Goal: Communication & Community: Participate in discussion

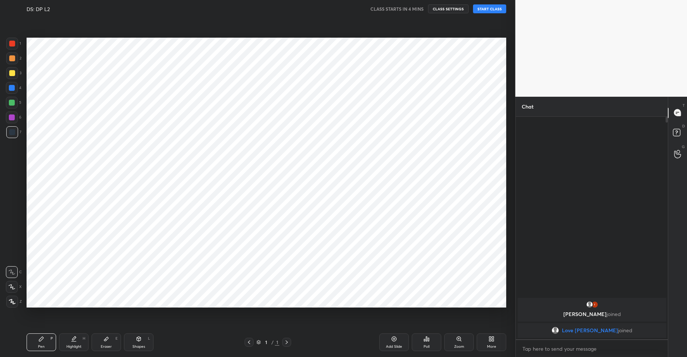
scroll to position [36566, 36390]
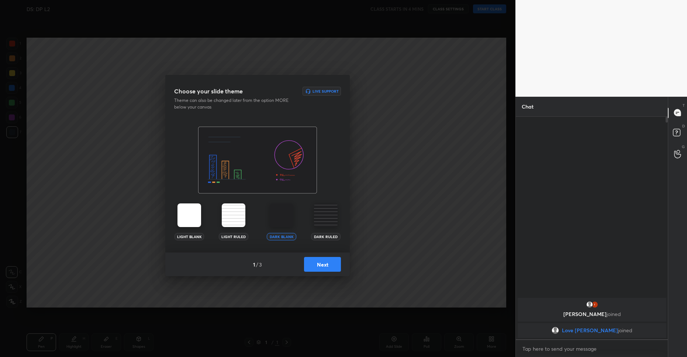
click at [317, 257] on button "Next" at bounding box center [322, 264] width 37 height 15
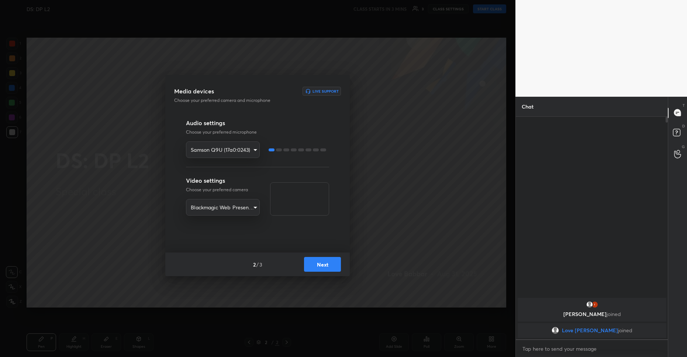
click at [318, 266] on button "Next" at bounding box center [322, 264] width 37 height 15
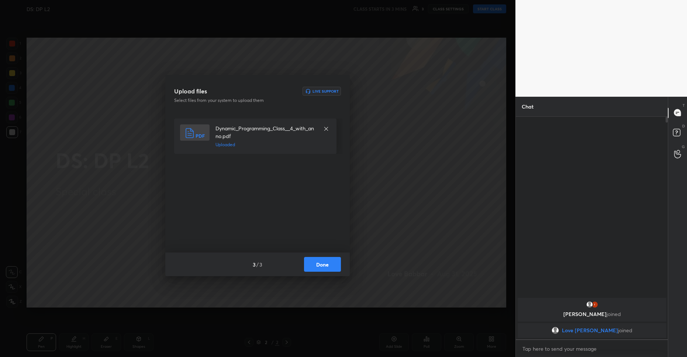
click at [329, 264] on button "Done" at bounding box center [322, 264] width 37 height 15
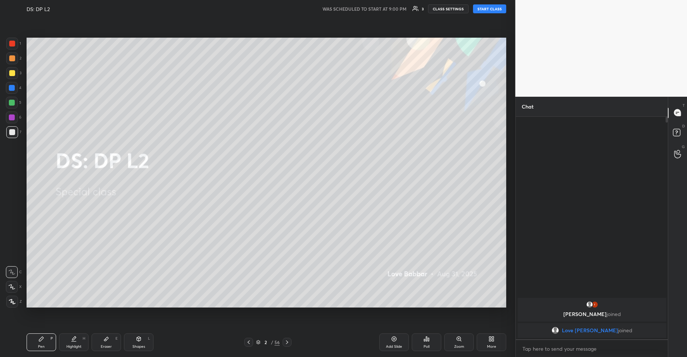
click at [502, 11] on button "START CLASS" at bounding box center [489, 8] width 33 height 9
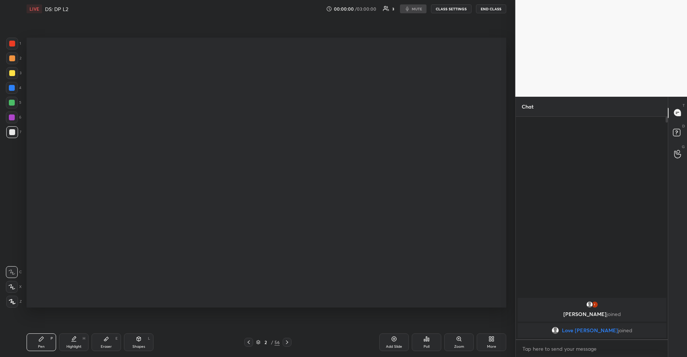
click at [502, 11] on button "END CLASS" at bounding box center [491, 8] width 30 height 9
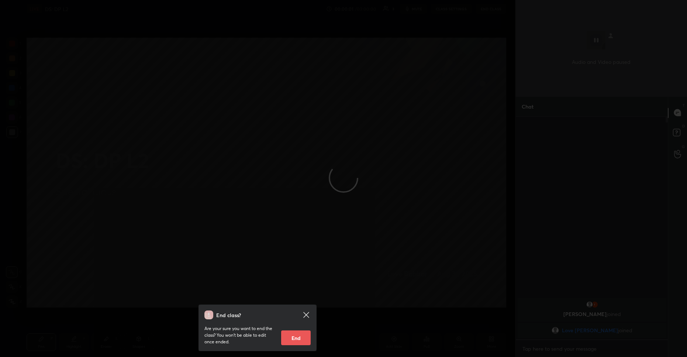
click at [308, 316] on icon at bounding box center [306, 315] width 6 height 6
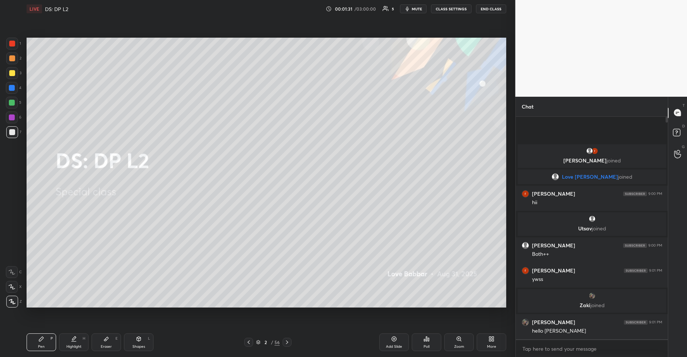
click at [11, 270] on icon at bounding box center [11, 271] width 7 height 5
click at [13, 72] on div at bounding box center [12, 73] width 6 height 6
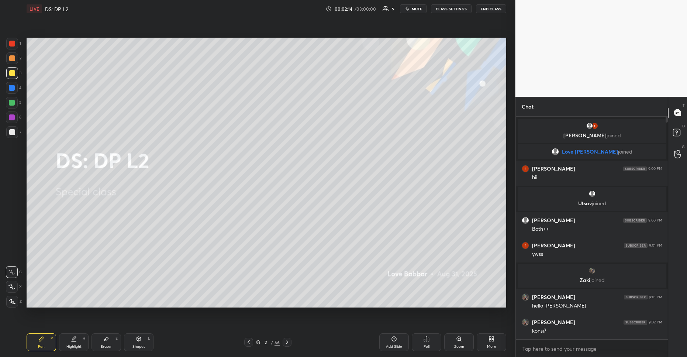
scroll to position [6, 0]
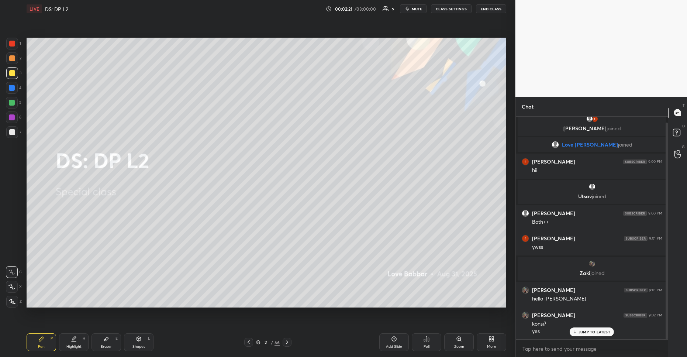
click at [576, 333] on icon at bounding box center [574, 331] width 5 height 4
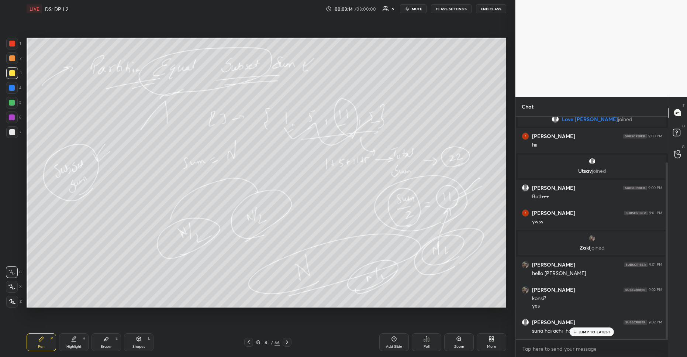
scroll to position [58, 0]
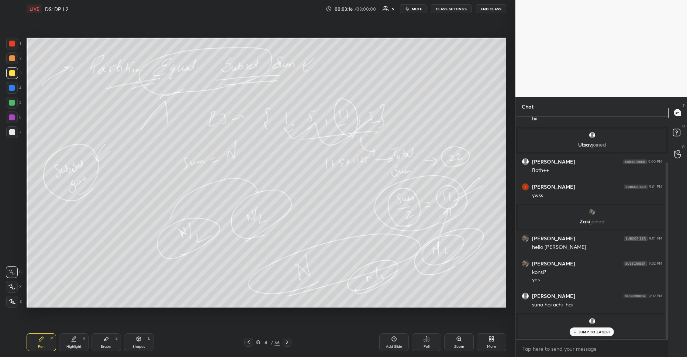
click at [578, 331] on div "JUMP TO LATEST" at bounding box center [591, 331] width 44 height 9
click at [423, 334] on div "Poll" at bounding box center [427, 342] width 30 height 18
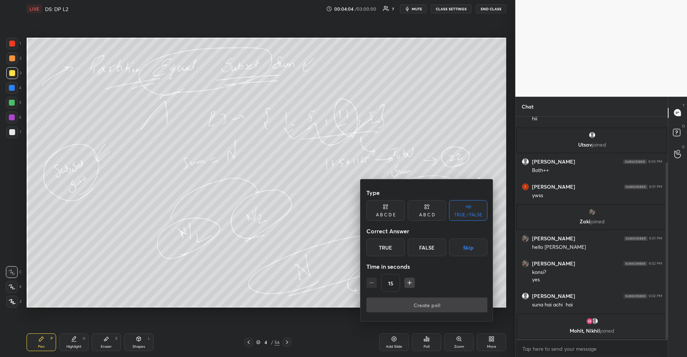
click at [417, 242] on div "False" at bounding box center [426, 247] width 38 height 18
click at [419, 303] on button "Create poll" at bounding box center [426, 304] width 121 height 15
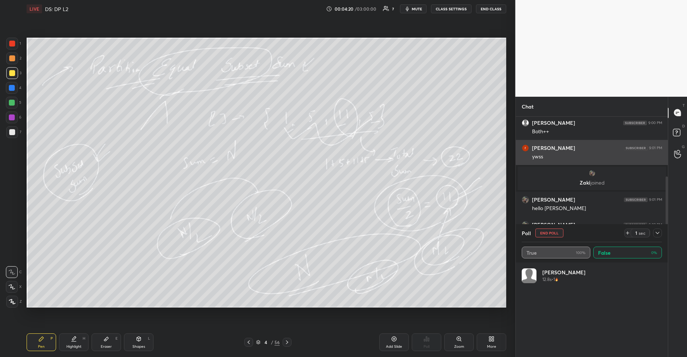
scroll to position [86, 138]
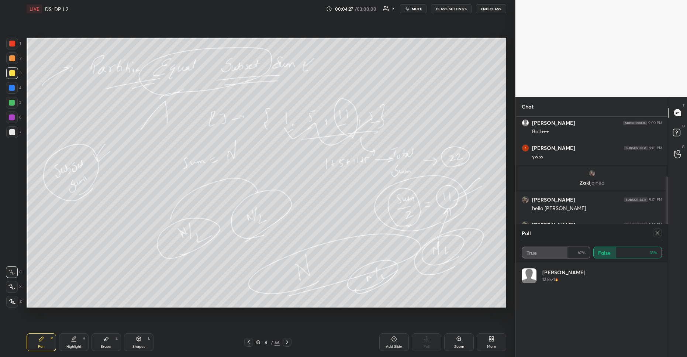
click at [653, 233] on div at bounding box center [657, 232] width 9 height 9
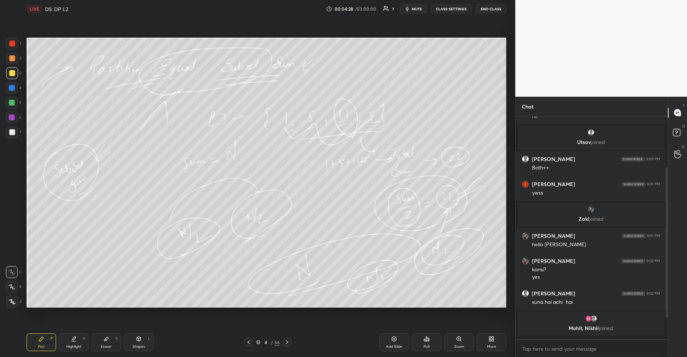
scroll to position [0, 0]
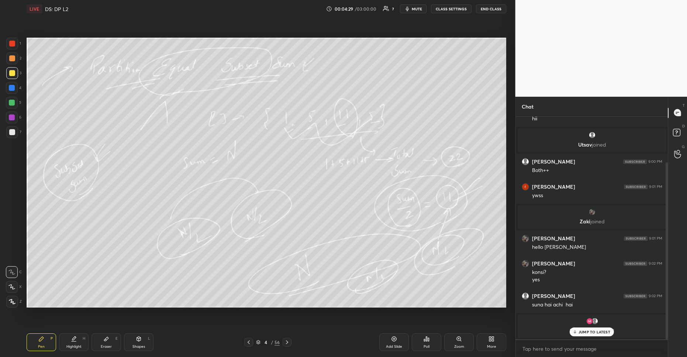
click at [588, 328] on div "JUMP TO LATEST" at bounding box center [591, 331] width 44 height 9
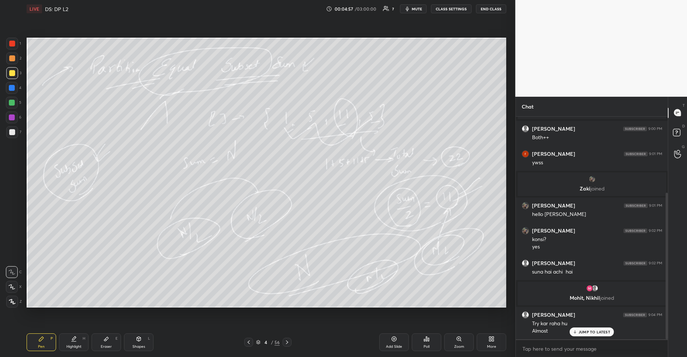
scroll to position [115, 0]
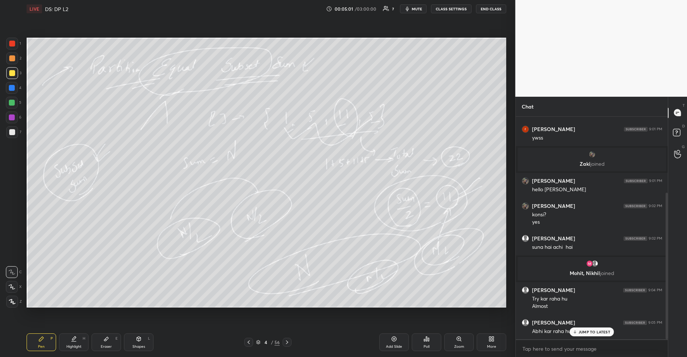
click at [585, 330] on p "JUMP TO LATEST" at bounding box center [594, 331] width 32 height 4
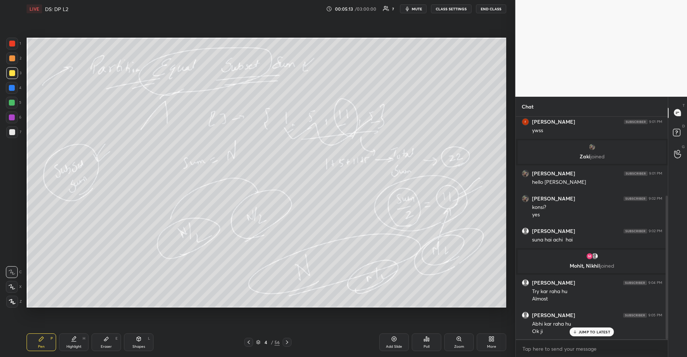
scroll to position [130, 0]
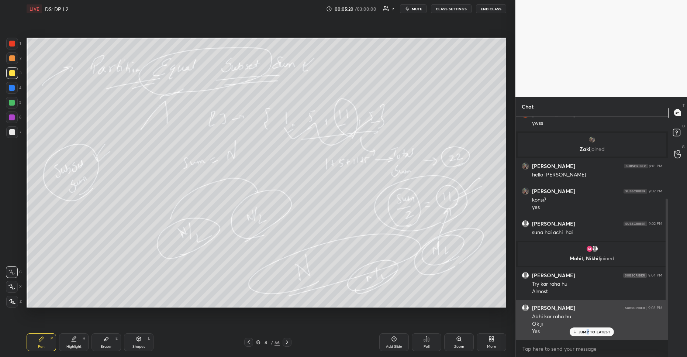
click at [588, 330] on p "JUMP TO LATEST" at bounding box center [594, 331] width 32 height 4
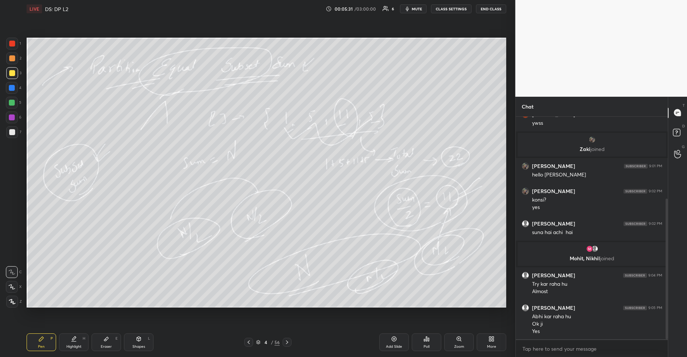
click at [419, 344] on div "Poll" at bounding box center [427, 342] width 30 height 18
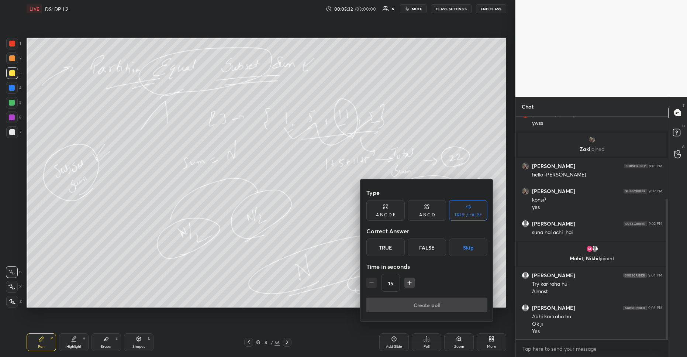
click at [422, 253] on div "False" at bounding box center [426, 247] width 38 height 18
click at [423, 299] on button "Create poll" at bounding box center [426, 304] width 121 height 15
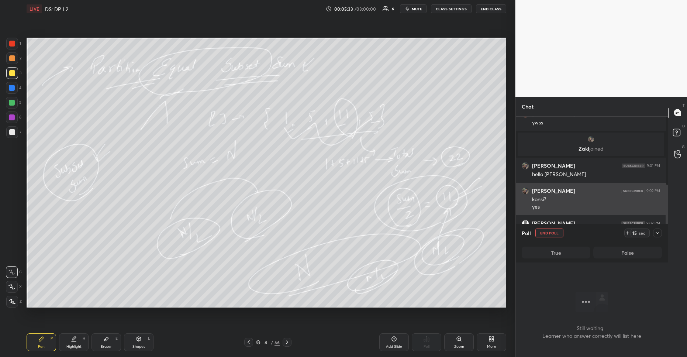
scroll to position [2, 3]
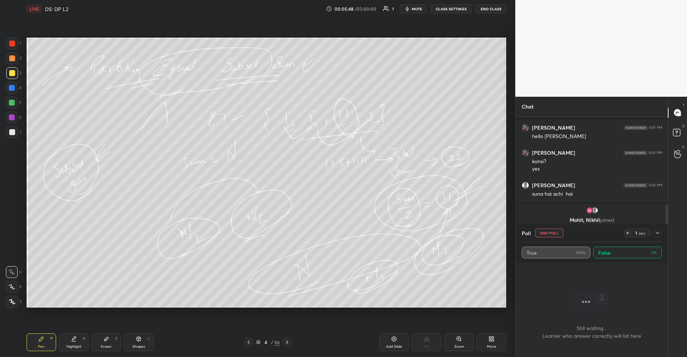
click at [556, 233] on button "END POLL" at bounding box center [549, 232] width 28 height 9
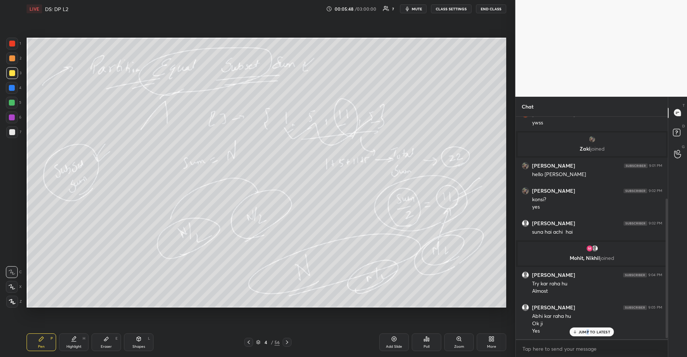
scroll to position [130, 0]
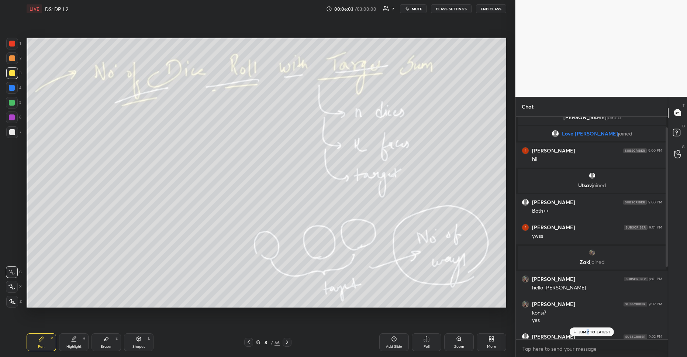
click at [396, 339] on icon at bounding box center [394, 339] width 6 height 6
click at [584, 332] on p "JUMP TO LATEST" at bounding box center [594, 331] width 32 height 4
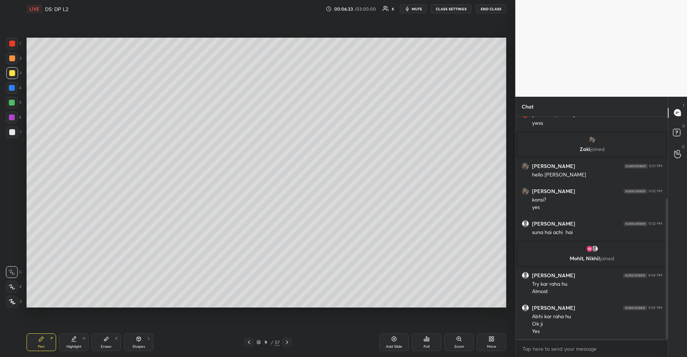
click at [434, 346] on div "Poll" at bounding box center [427, 342] width 30 height 18
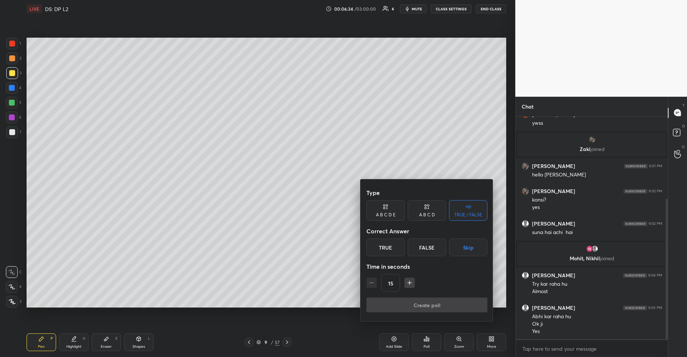
click at [431, 346] on div at bounding box center [343, 178] width 687 height 357
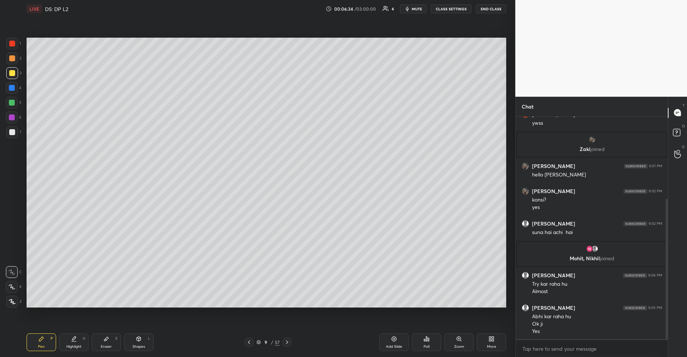
click at [431, 346] on div "Poll" at bounding box center [427, 342] width 30 height 18
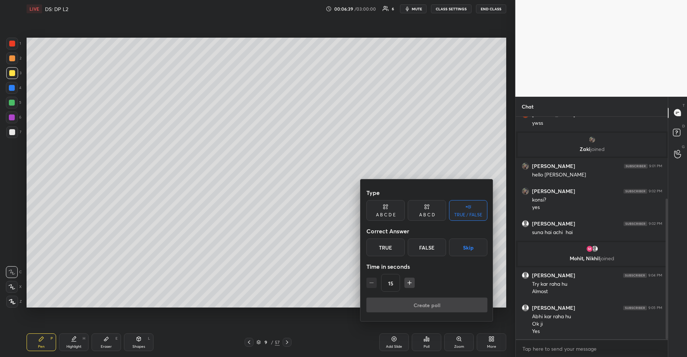
click at [327, 291] on div at bounding box center [343, 178] width 687 height 357
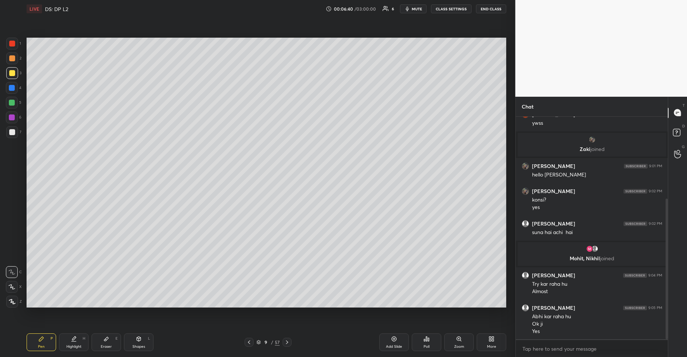
click at [427, 338] on icon at bounding box center [426, 339] width 6 height 6
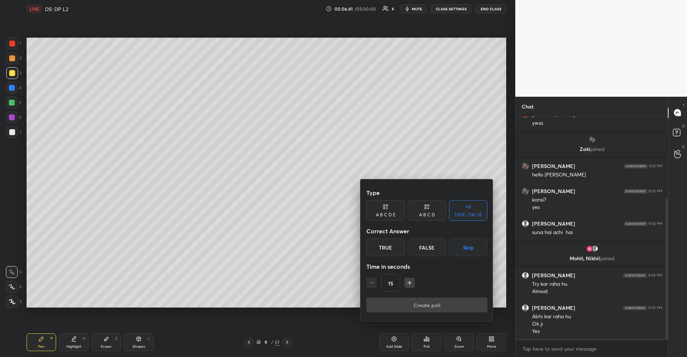
click at [416, 250] on div "False" at bounding box center [426, 247] width 38 height 18
click at [430, 302] on button "Create poll" at bounding box center [426, 304] width 121 height 15
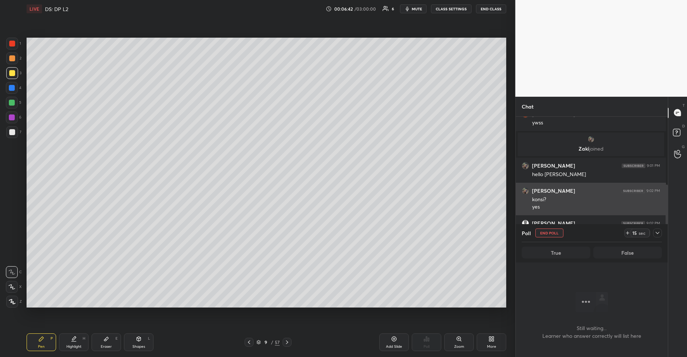
scroll to position [200, 150]
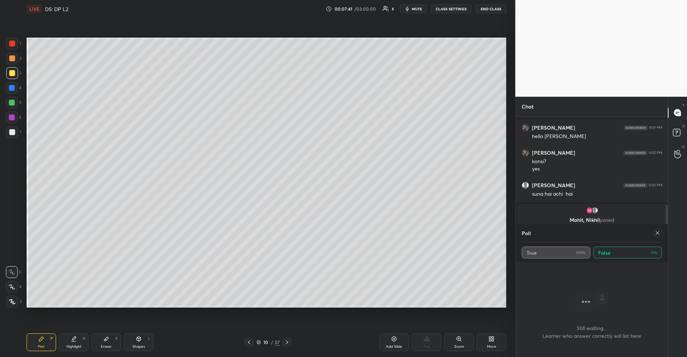
click at [13, 135] on div at bounding box center [12, 132] width 12 height 12
click at [658, 232] on icon at bounding box center [657, 233] width 6 height 6
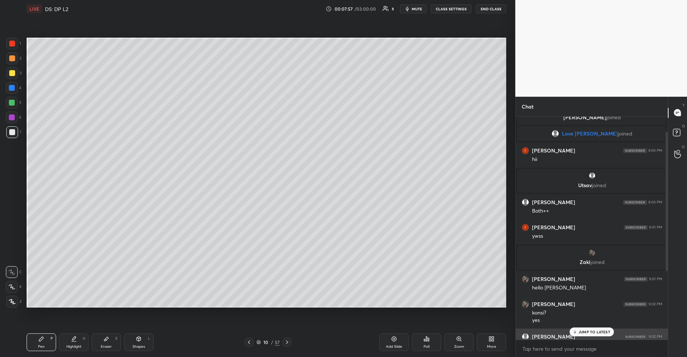
scroll to position [130, 0]
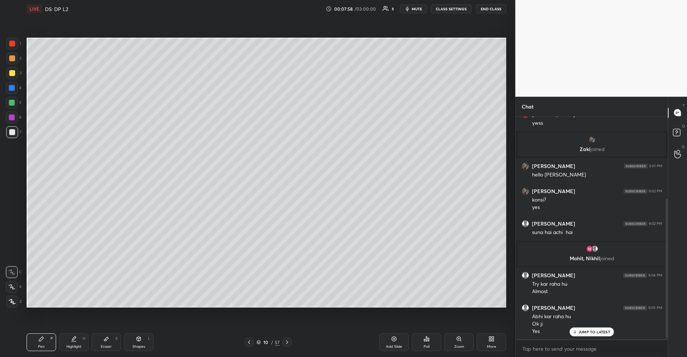
click at [580, 340] on div "x" at bounding box center [592, 348] width 152 height 17
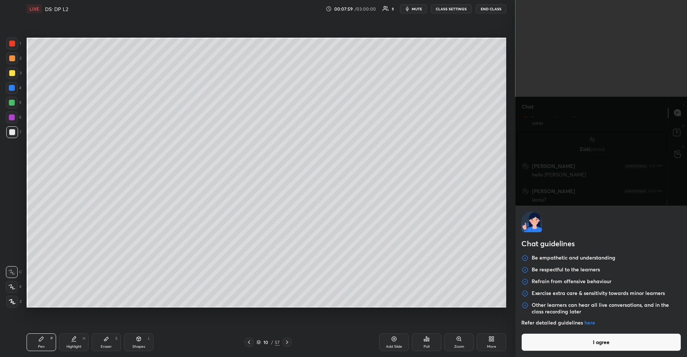
click at [574, 339] on button "I agree" at bounding box center [601, 342] width 160 height 18
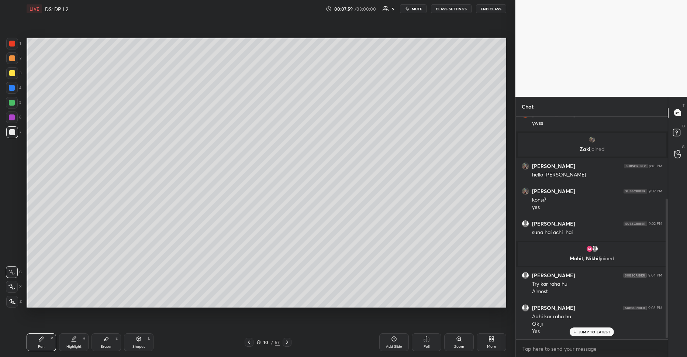
click at [578, 332] on div "JUMP TO LATEST" at bounding box center [591, 331] width 44 height 9
click at [429, 347] on div "Poll" at bounding box center [426, 346] width 6 height 4
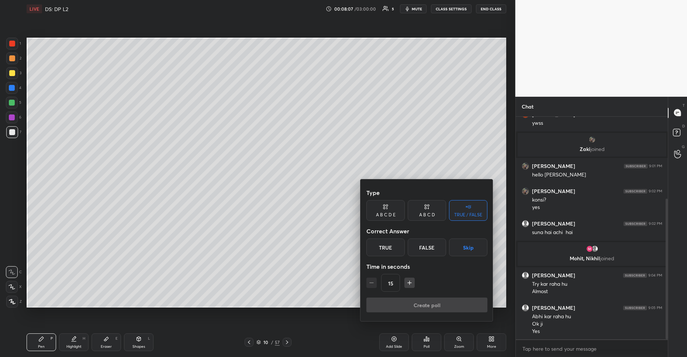
click at [427, 249] on div "False" at bounding box center [426, 247] width 38 height 18
click at [417, 305] on button "Create poll" at bounding box center [426, 304] width 121 height 15
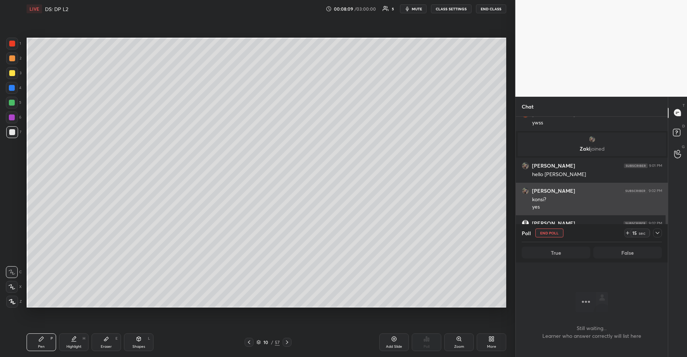
scroll to position [168, 0]
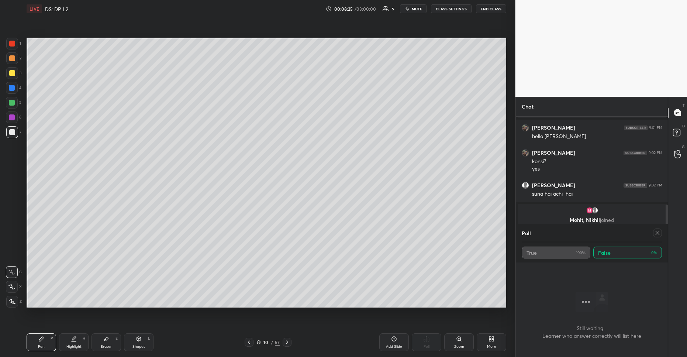
click at [653, 233] on div at bounding box center [657, 232] width 9 height 9
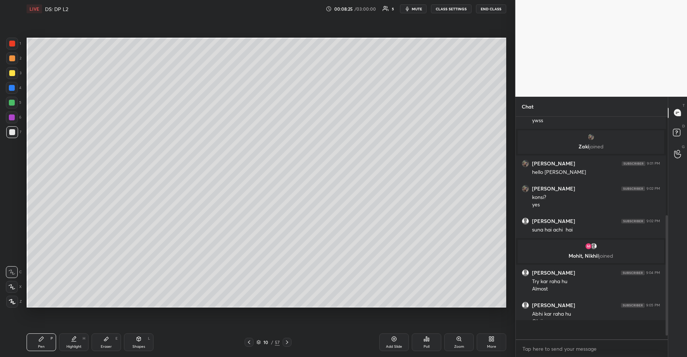
scroll to position [130, 0]
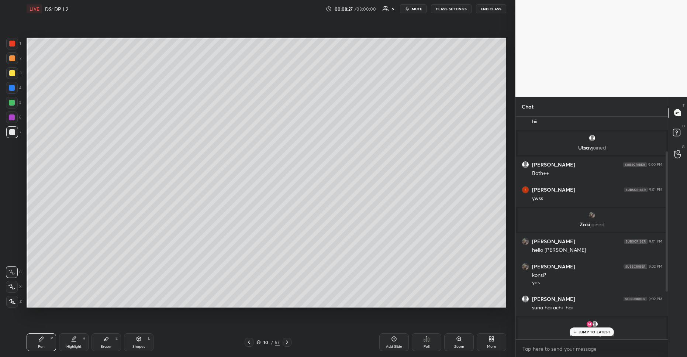
click at [580, 330] on p "JUMP TO LATEST" at bounding box center [594, 331] width 32 height 4
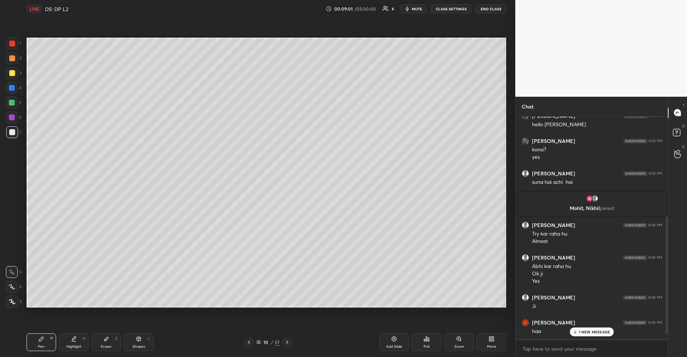
scroll to position [205, 0]
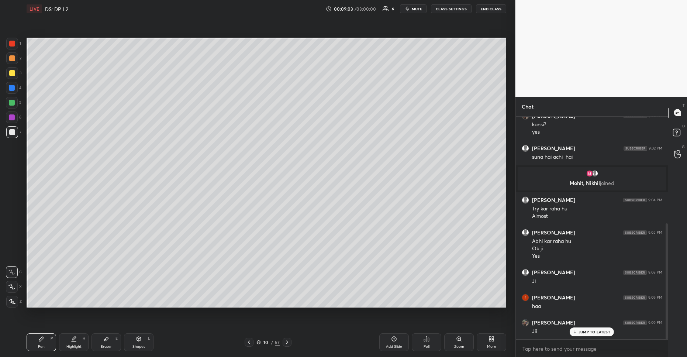
click at [582, 330] on p "JUMP TO LATEST" at bounding box center [594, 331] width 32 height 4
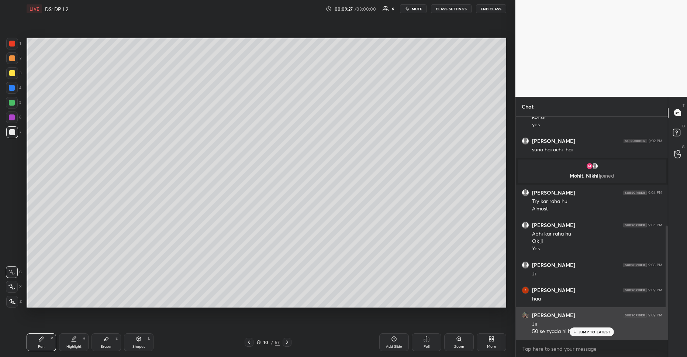
click at [592, 325] on div "Jii" at bounding box center [597, 323] width 130 height 7
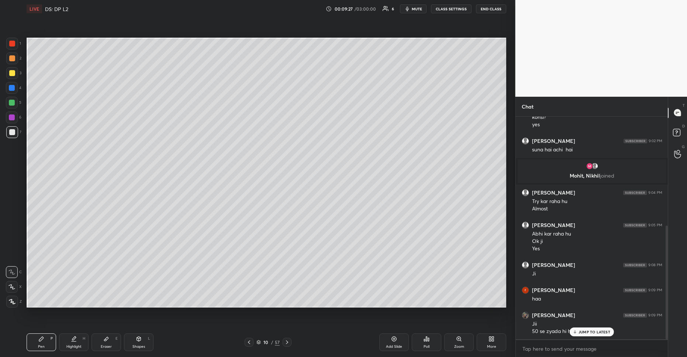
click at [583, 334] on div "JUMP TO LATEST" at bounding box center [591, 331] width 44 height 9
click at [398, 346] on div "Add Slide" at bounding box center [394, 346] width 16 height 4
drag, startPoint x: 11, startPoint y: 104, endPoint x: 16, endPoint y: 105, distance: 5.3
click at [11, 104] on div at bounding box center [12, 103] width 6 height 6
drag, startPoint x: 10, startPoint y: 71, endPoint x: 11, endPoint y: 81, distance: 10.1
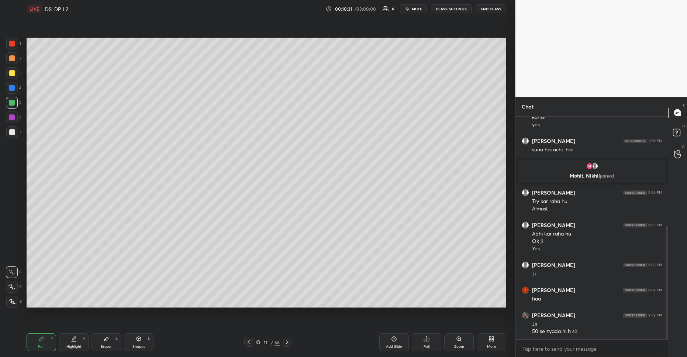
click at [10, 71] on div at bounding box center [12, 73] width 6 height 6
click at [431, 341] on div "Poll" at bounding box center [427, 342] width 30 height 18
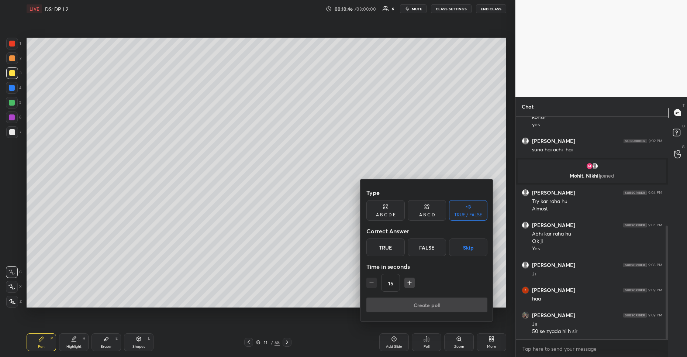
click at [423, 252] on div "False" at bounding box center [426, 247] width 38 height 18
click at [423, 306] on button "Create poll" at bounding box center [426, 304] width 121 height 15
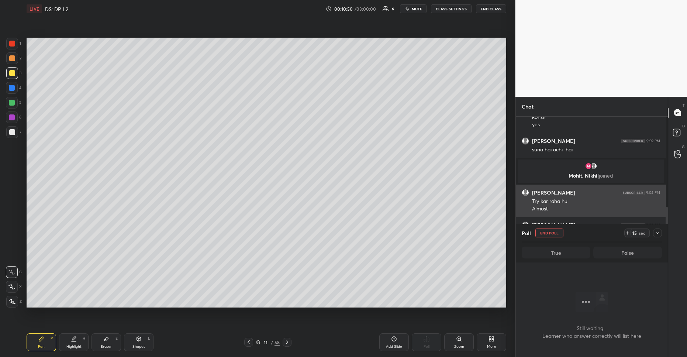
scroll to position [200, 150]
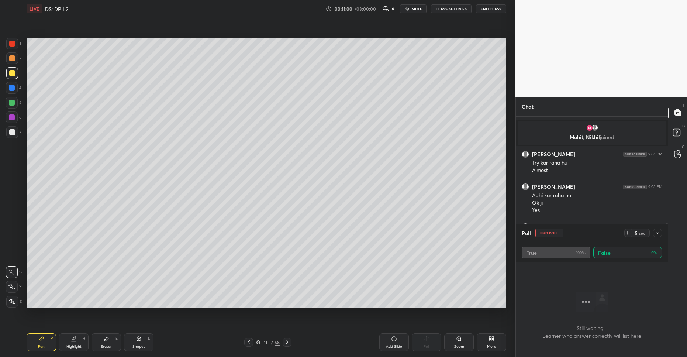
click at [392, 338] on icon at bounding box center [394, 339] width 6 height 6
drag, startPoint x: 656, startPoint y: 232, endPoint x: 646, endPoint y: 235, distance: 10.6
click at [654, 233] on icon at bounding box center [657, 233] width 6 height 6
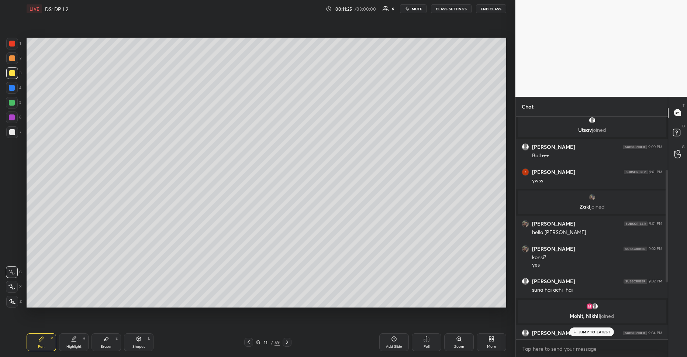
scroll to position [212, 0]
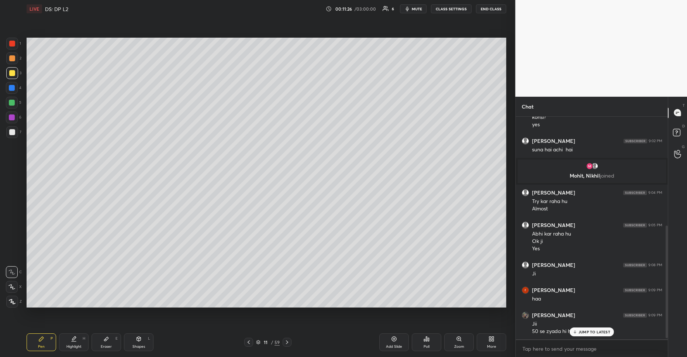
click at [584, 332] on p "JUMP TO LATEST" at bounding box center [594, 331] width 32 height 4
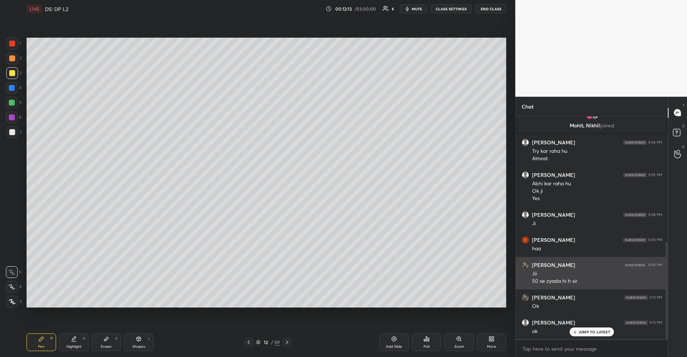
scroll to position [288, 0]
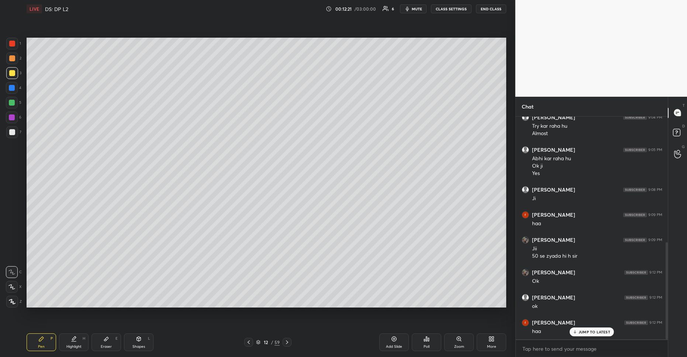
click at [574, 333] on div "JUMP TO LATEST" at bounding box center [591, 331] width 44 height 9
click at [574, 333] on div "haa" at bounding box center [597, 330] width 130 height 7
click at [392, 338] on icon at bounding box center [394, 339] width 6 height 6
click at [10, 120] on div at bounding box center [12, 117] width 12 height 12
drag, startPoint x: 11, startPoint y: 104, endPoint x: 20, endPoint y: 109, distance: 10.2
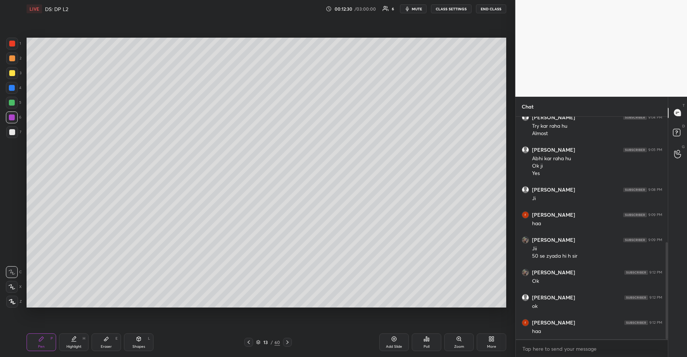
click at [12, 104] on div at bounding box center [12, 103] width 6 height 6
click at [426, 345] on div "Poll" at bounding box center [426, 346] width 6 height 4
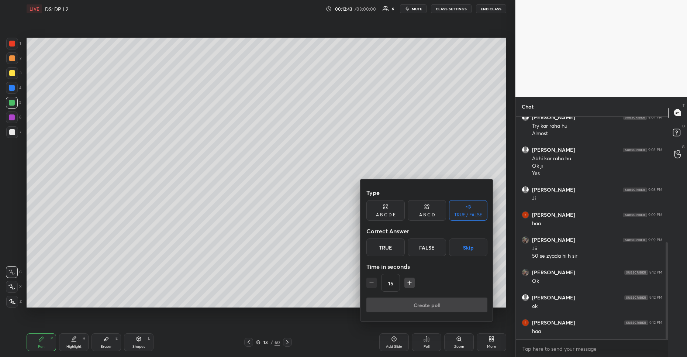
click at [421, 254] on div "False" at bounding box center [426, 247] width 38 height 18
click at [435, 313] on div "Type A B C D E A B C D TRUE / FALSE Correct Answer True False Skip Time in seco…" at bounding box center [426, 250] width 133 height 142
click at [434, 307] on button "Create poll" at bounding box center [426, 304] width 121 height 15
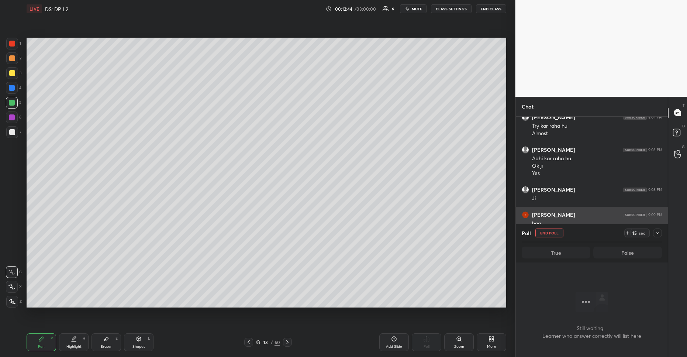
scroll to position [182, 150]
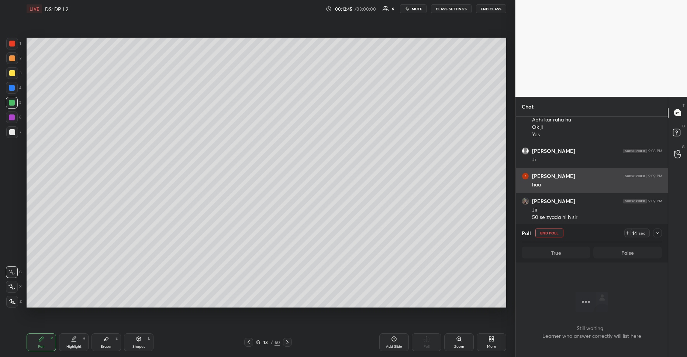
click at [596, 187] on div "haa" at bounding box center [597, 184] width 130 height 7
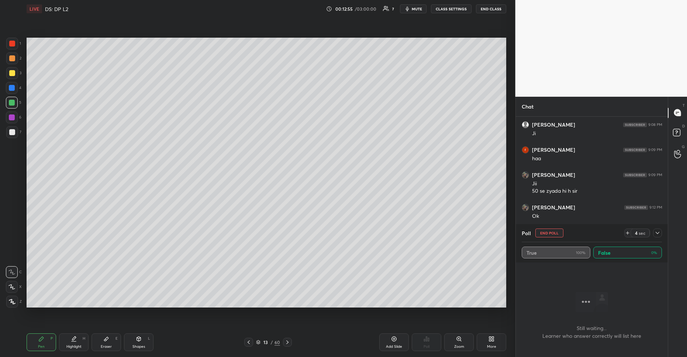
click at [388, 340] on div "Add Slide" at bounding box center [394, 342] width 30 height 18
drag, startPoint x: 10, startPoint y: 73, endPoint x: 18, endPoint y: 80, distance: 10.7
click at [10, 73] on div at bounding box center [12, 73] width 6 height 6
drag, startPoint x: 16, startPoint y: 61, endPoint x: 25, endPoint y: 66, distance: 10.6
click at [16, 61] on div at bounding box center [12, 58] width 12 height 12
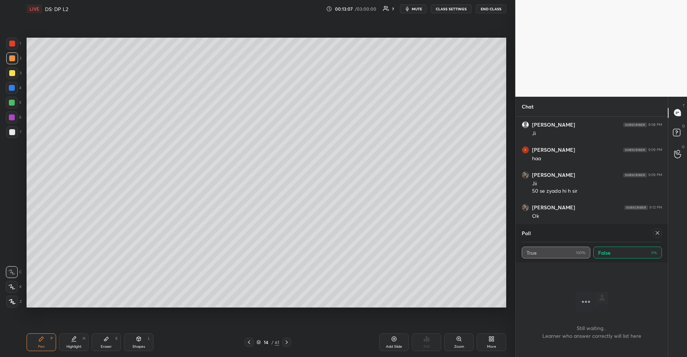
click at [653, 234] on div at bounding box center [657, 232] width 9 height 9
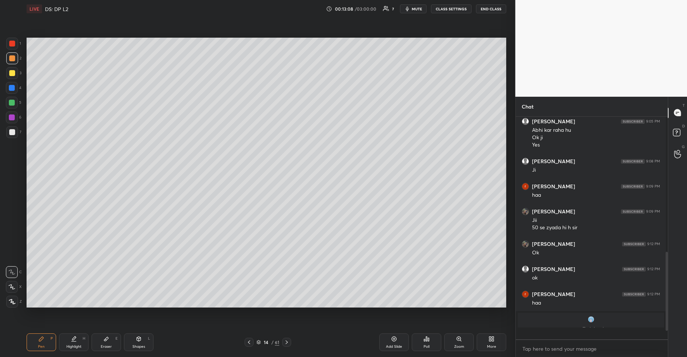
scroll to position [314, 0]
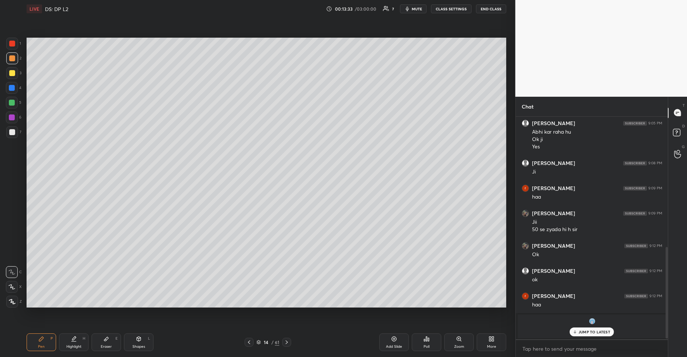
click at [592, 333] on div "JUMP TO LATEST" at bounding box center [591, 331] width 44 height 9
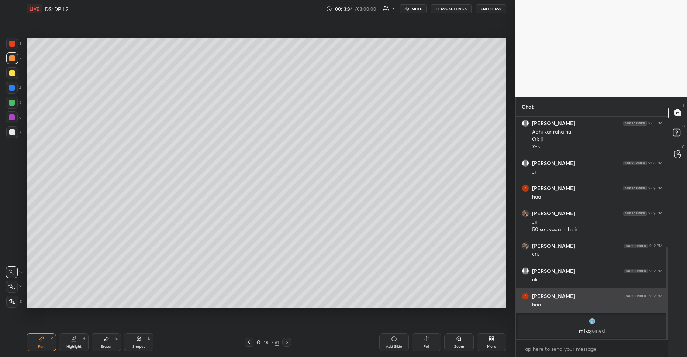
click at [555, 302] on div "haa" at bounding box center [597, 304] width 130 height 7
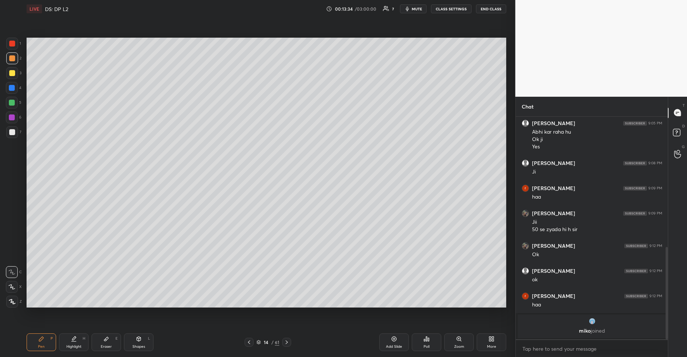
click at [558, 328] on p "[PERSON_NAME] joined" at bounding box center [592, 330] width 140 height 6
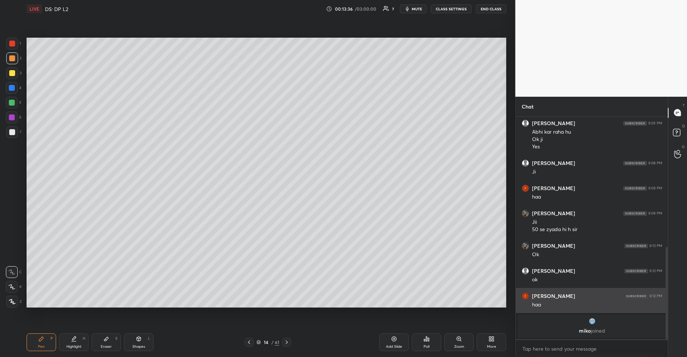
click at [566, 289] on div "[PERSON_NAME] 9:12 PM haa" at bounding box center [592, 300] width 152 height 25
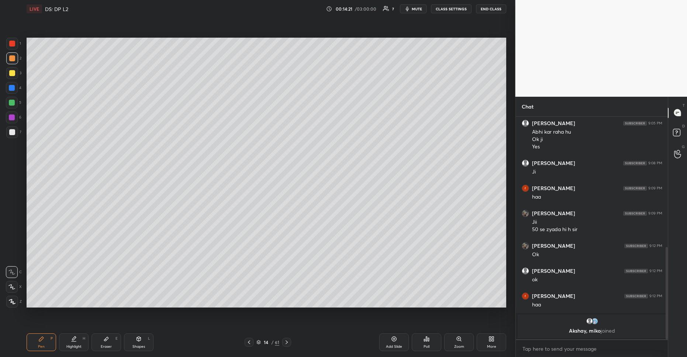
click at [425, 342] on div "Poll" at bounding box center [427, 342] width 30 height 18
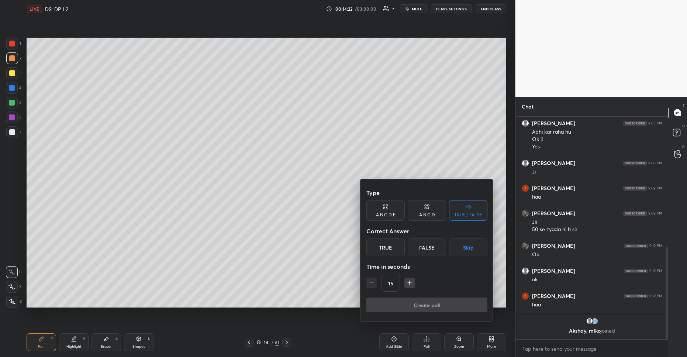
click at [430, 253] on div "False" at bounding box center [426, 247] width 38 height 18
click at [437, 308] on button "Create poll" at bounding box center [426, 304] width 121 height 15
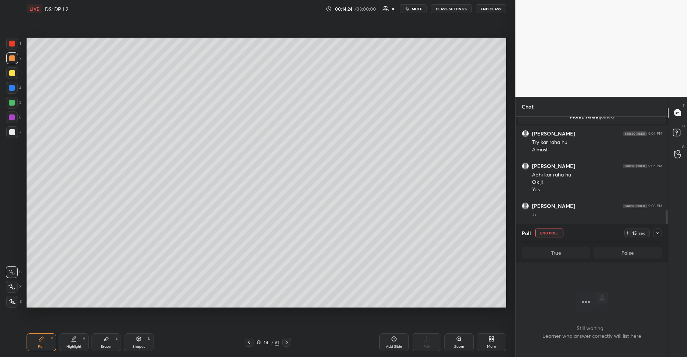
scroll to position [353, 0]
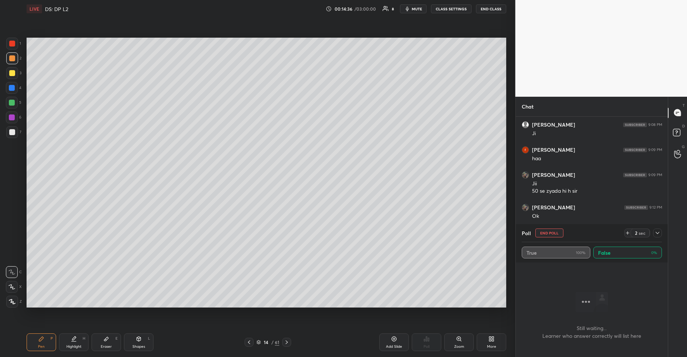
click at [390, 339] on div "Add Slide" at bounding box center [394, 342] width 30 height 18
drag, startPoint x: 12, startPoint y: 103, endPoint x: 20, endPoint y: 105, distance: 8.6
click at [12, 103] on div at bounding box center [12, 103] width 6 height 6
drag, startPoint x: 656, startPoint y: 235, endPoint x: 673, endPoint y: 221, distance: 22.6
click at [656, 235] on icon at bounding box center [657, 233] width 6 height 6
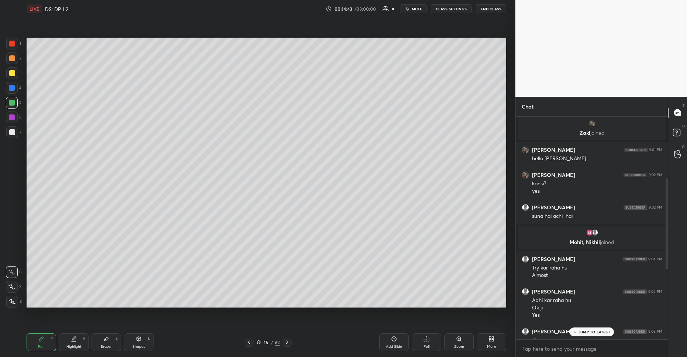
scroll to position [314, 0]
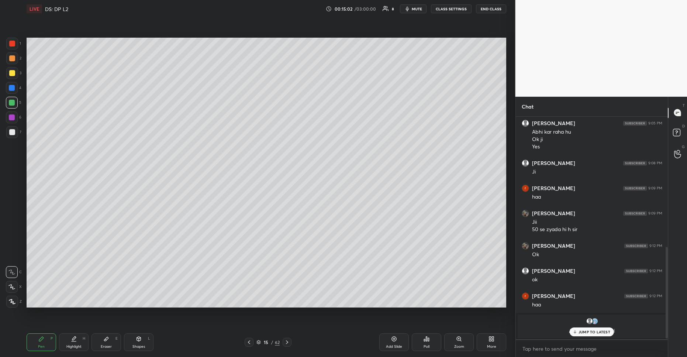
click at [583, 337] on div "Akshay, [PERSON_NAME] joined" at bounding box center [592, 326] width 152 height 27
click at [577, 327] on p "Akshay, [PERSON_NAME] joined" at bounding box center [592, 330] width 140 height 6
click at [575, 334] on div "JUMP TO LATEST" at bounding box center [591, 331] width 44 height 9
click at [421, 343] on div "Poll" at bounding box center [427, 342] width 30 height 18
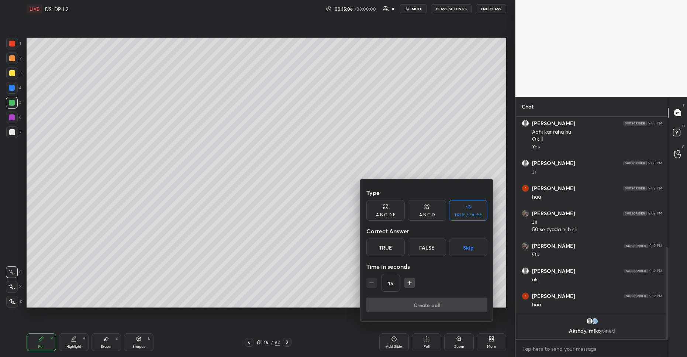
click at [421, 253] on div "False" at bounding box center [426, 247] width 38 height 18
click at [433, 302] on button "Create poll" at bounding box center [426, 304] width 121 height 15
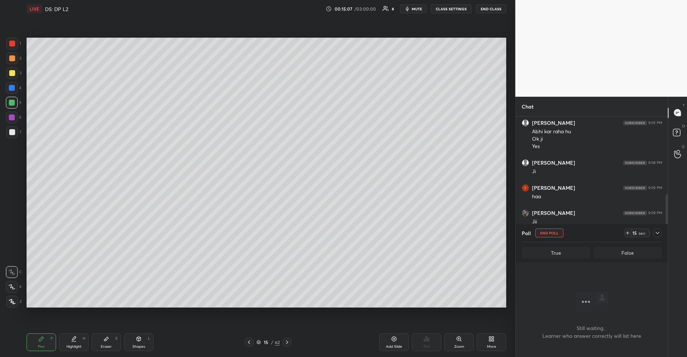
scroll to position [353, 0]
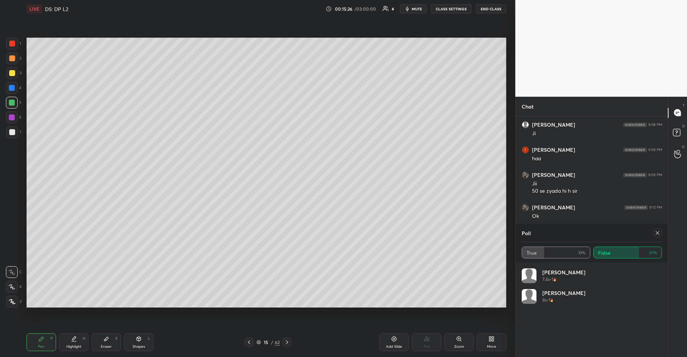
click at [657, 234] on icon at bounding box center [657, 233] width 6 height 6
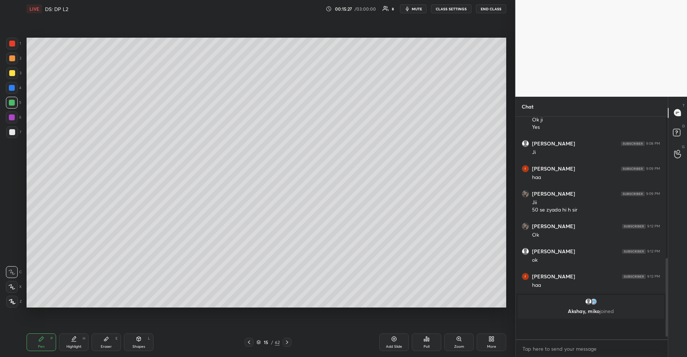
scroll to position [0, 0]
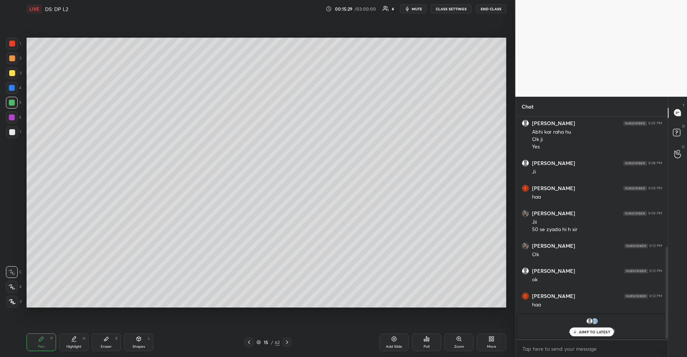
click at [579, 332] on p "JUMP TO LATEST" at bounding box center [594, 331] width 32 height 4
click at [0, 71] on div "1 2 3 4 5 6 7 R O A L C X Z Erase all C X Z" at bounding box center [12, 173] width 24 height 270
click at [10, 74] on div at bounding box center [12, 73] width 6 height 6
click at [16, 130] on div at bounding box center [12, 132] width 12 height 12
click at [489, 342] on div "More" at bounding box center [491, 342] width 30 height 18
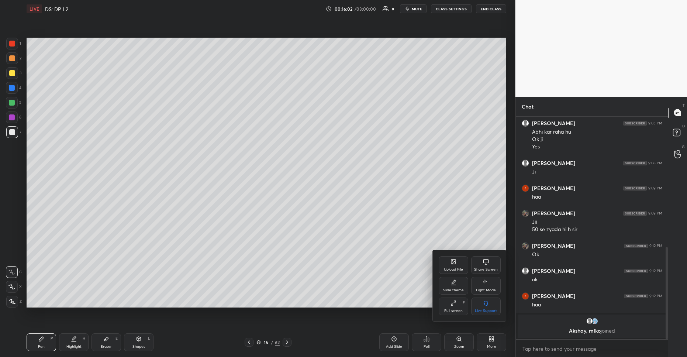
click at [484, 264] on div "Share Screen" at bounding box center [486, 265] width 30 height 18
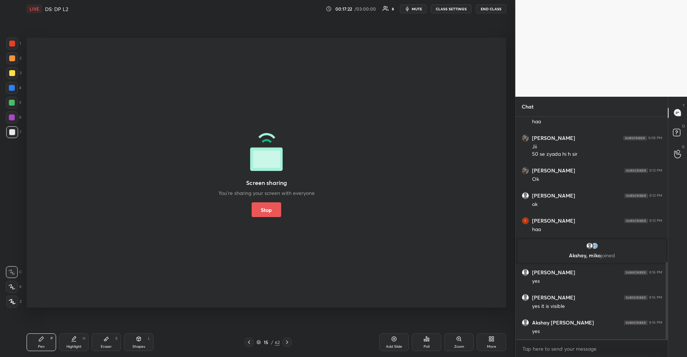
scroll to position [415, 0]
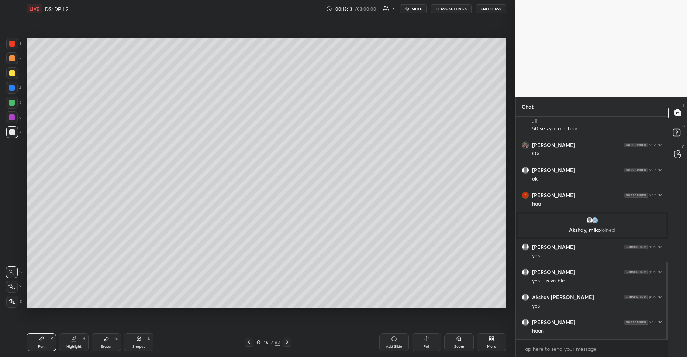
click at [6, 73] on div at bounding box center [12, 73] width 12 height 12
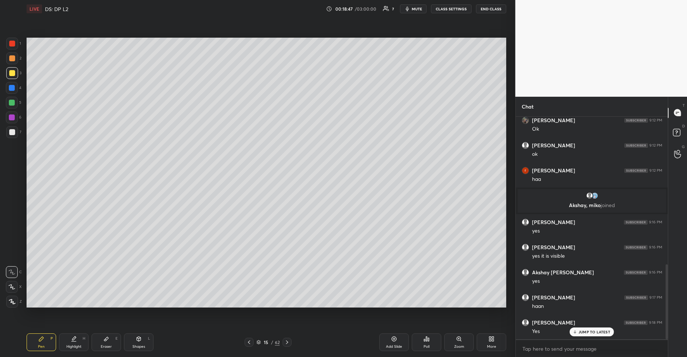
click at [585, 328] on div "JUMP TO LATEST" at bounding box center [591, 331] width 44 height 9
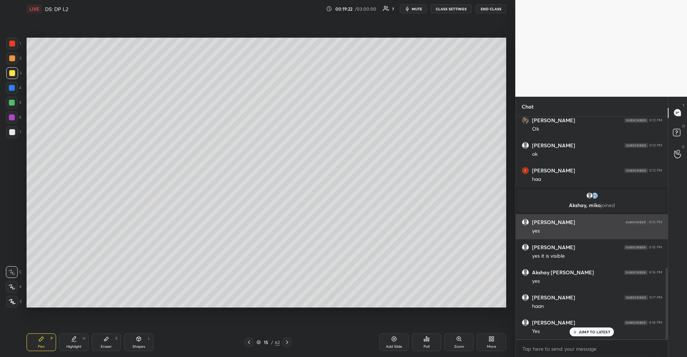
scroll to position [471, 0]
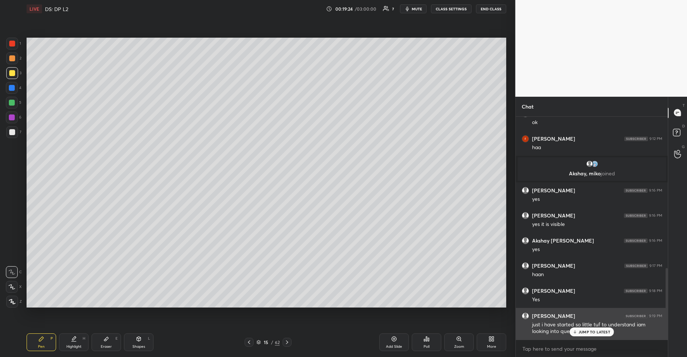
click at [591, 327] on div "JUMP TO LATEST" at bounding box center [591, 331] width 44 height 9
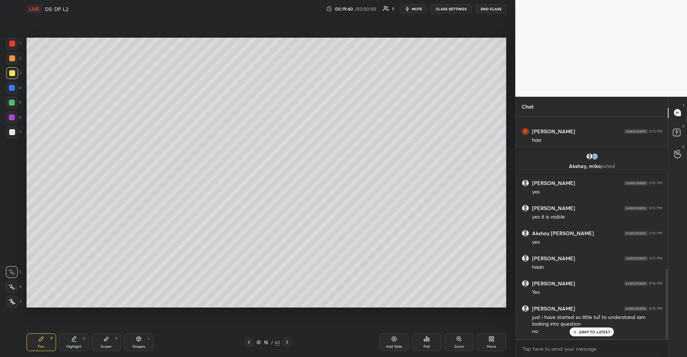
click at [583, 332] on p "JUMP TO LATEST" at bounding box center [594, 331] width 32 height 4
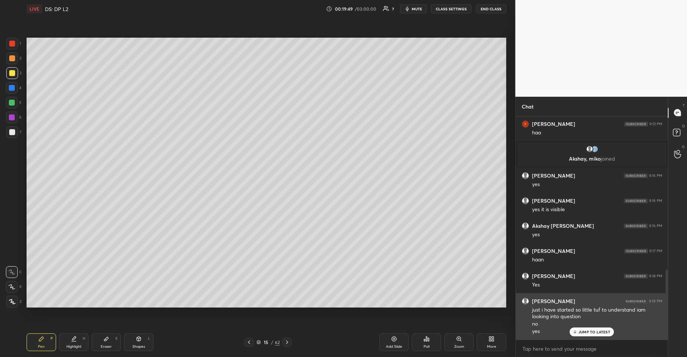
click at [578, 330] on div "JUMP TO LATEST" at bounding box center [591, 331] width 44 height 9
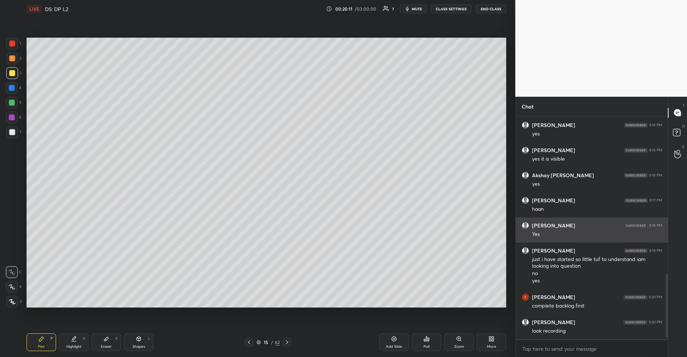
scroll to position [561, 0]
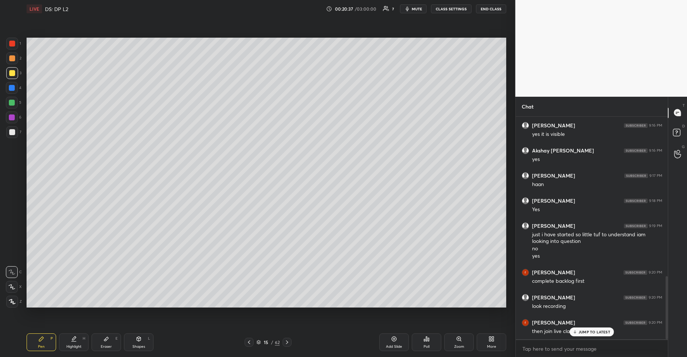
click at [582, 331] on p "JUMP TO LATEST" at bounding box center [594, 331] width 32 height 4
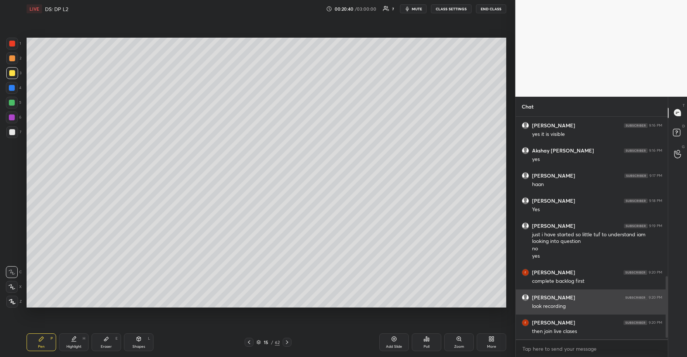
scroll to position [586, 0]
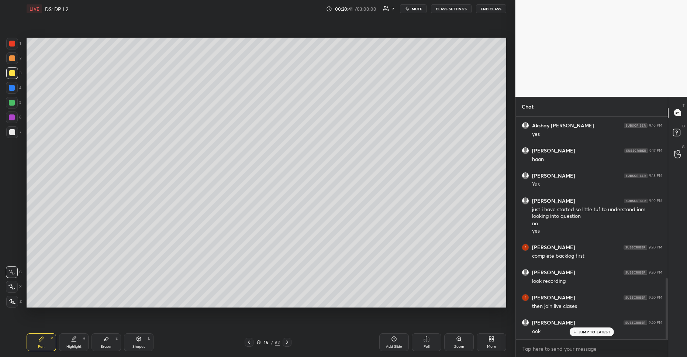
click at [589, 332] on p "JUMP TO LATEST" at bounding box center [594, 331] width 32 height 4
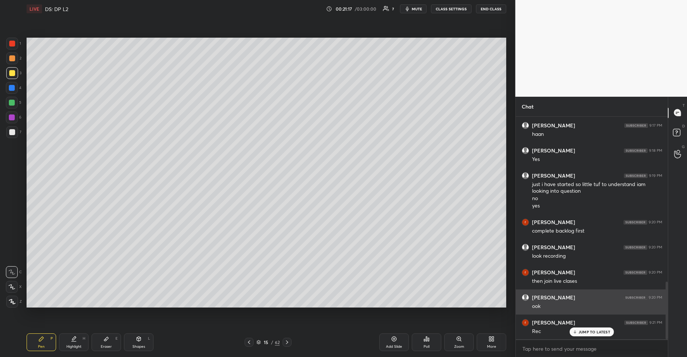
scroll to position [636, 0]
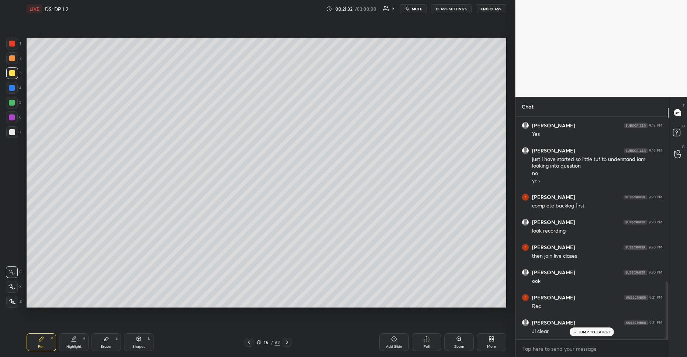
click at [16, 133] on div at bounding box center [12, 132] width 12 height 12
click at [12, 132] on div at bounding box center [12, 132] width 6 height 6
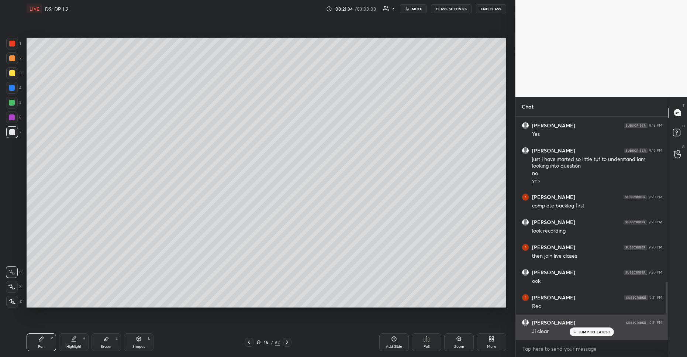
drag, startPoint x: 581, startPoint y: 330, endPoint x: 537, endPoint y: 326, distance: 43.7
click at [581, 330] on p "JUMP TO LATEST" at bounding box center [594, 331] width 32 height 4
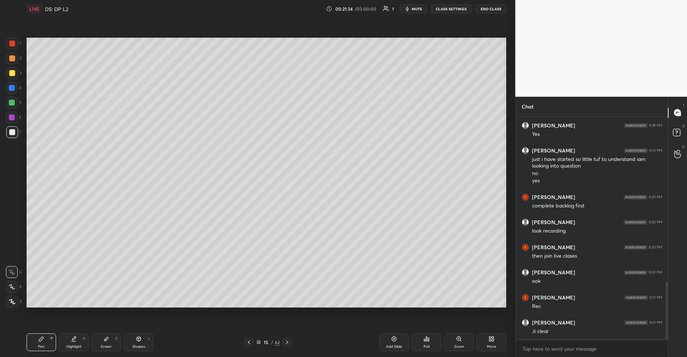
click at [433, 333] on div "Poll" at bounding box center [427, 342] width 30 height 18
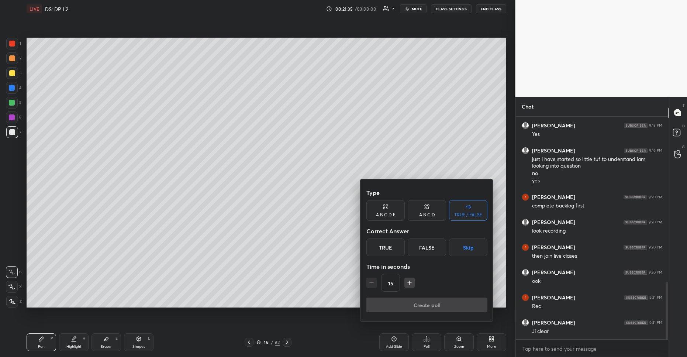
drag, startPoint x: 427, startPoint y: 243, endPoint x: 423, endPoint y: 261, distance: 18.5
click at [427, 244] on div "False" at bounding box center [426, 247] width 38 height 18
click at [414, 298] on button "Create poll" at bounding box center [426, 304] width 121 height 15
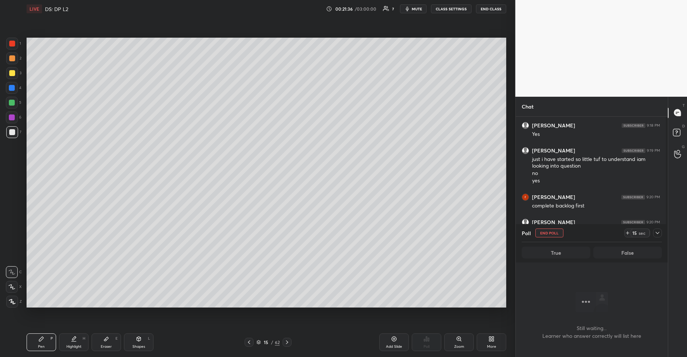
scroll to position [200, 150]
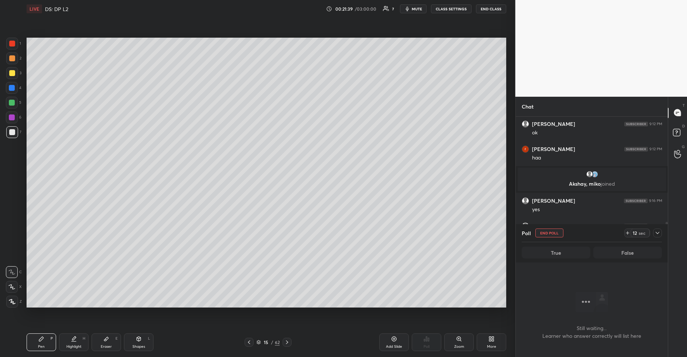
click at [390, 339] on div "Add Slide" at bounding box center [394, 342] width 30 height 18
click at [13, 74] on div at bounding box center [12, 73] width 6 height 6
click at [661, 232] on div at bounding box center [657, 232] width 9 height 9
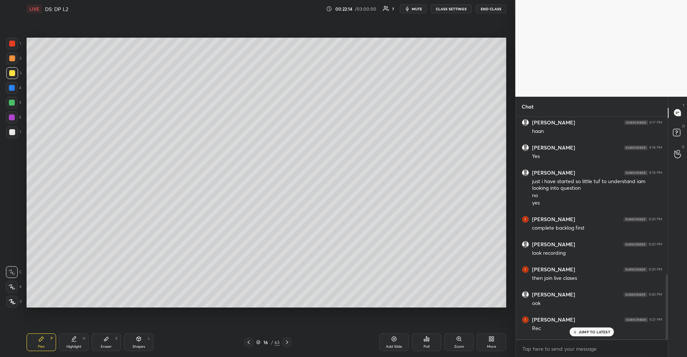
scroll to position [616, 0]
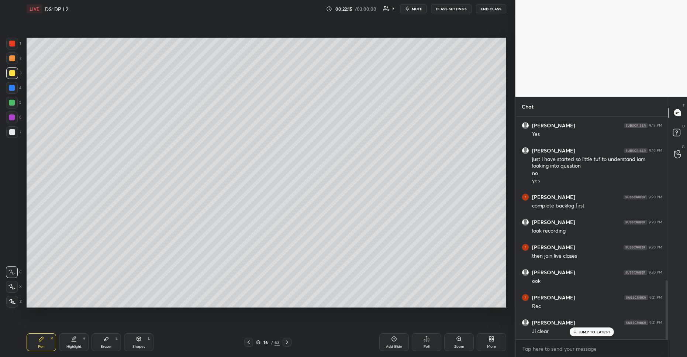
click at [583, 330] on p "JUMP TO LATEST" at bounding box center [594, 331] width 32 height 4
click at [13, 131] on div at bounding box center [12, 132] width 6 height 6
drag, startPoint x: 8, startPoint y: 45, endPoint x: 19, endPoint y: 59, distance: 17.6
click at [8, 46] on div at bounding box center [12, 44] width 12 height 12
click at [14, 73] on div at bounding box center [12, 73] width 12 height 12
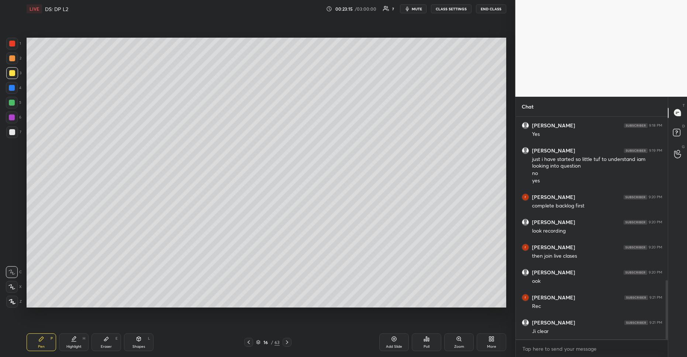
drag, startPoint x: 11, startPoint y: 132, endPoint x: 21, endPoint y: 137, distance: 10.9
click at [11, 132] on div at bounding box center [12, 132] width 6 height 6
drag, startPoint x: 10, startPoint y: 72, endPoint x: 10, endPoint y: 76, distance: 4.4
click at [10, 73] on div at bounding box center [12, 73] width 6 height 6
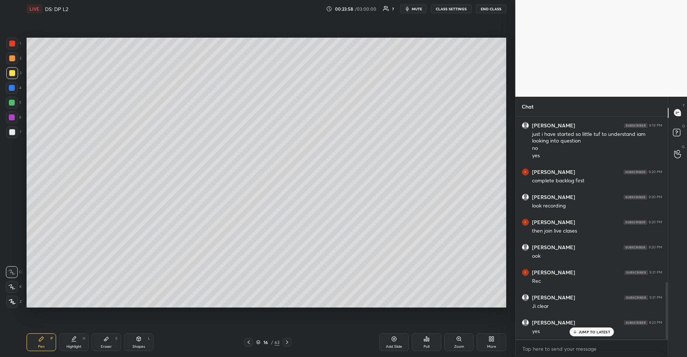
click at [583, 333] on p "JUMP TO LATEST" at bounding box center [594, 331] width 32 height 4
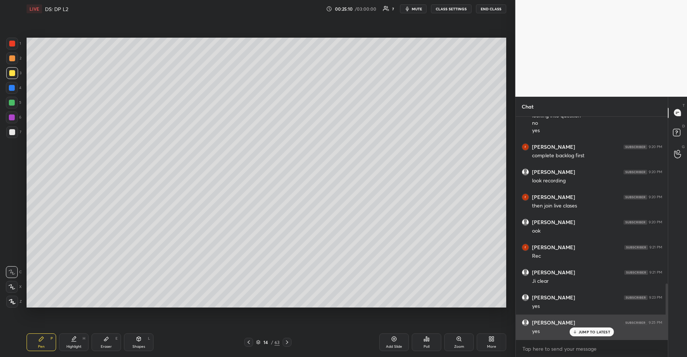
click at [582, 332] on p "JUMP TO LATEST" at bounding box center [594, 331] width 32 height 4
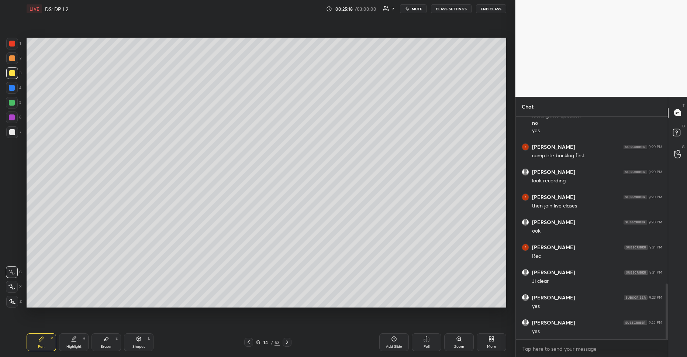
click at [15, 86] on div at bounding box center [12, 88] width 12 height 12
click at [12, 137] on div at bounding box center [12, 132] width 12 height 12
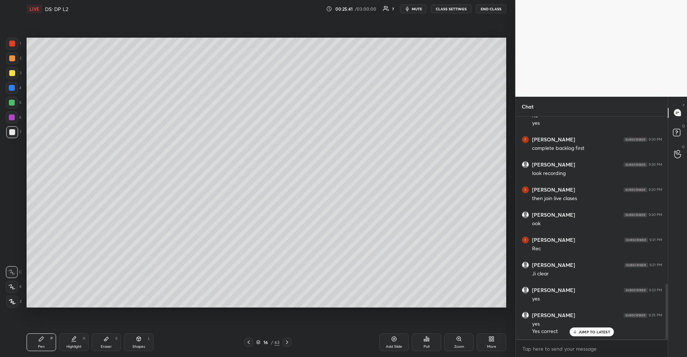
click at [589, 329] on p "JUMP TO LATEST" at bounding box center [594, 331] width 32 height 4
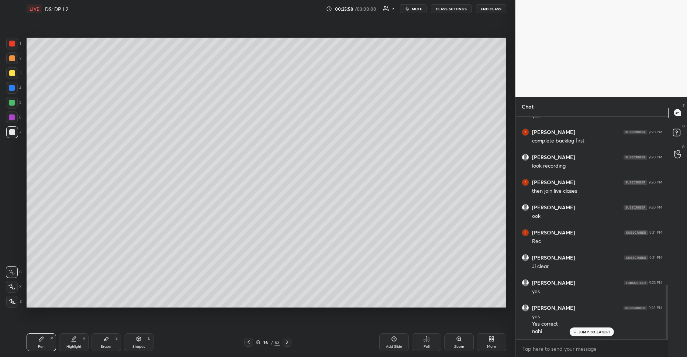
click at [591, 332] on p "JUMP TO LATEST" at bounding box center [594, 331] width 32 height 4
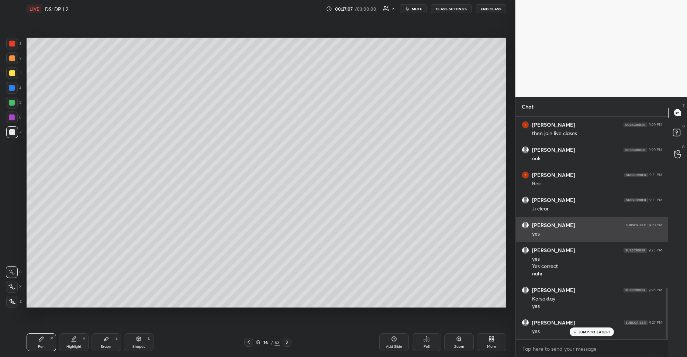
scroll to position [746, 0]
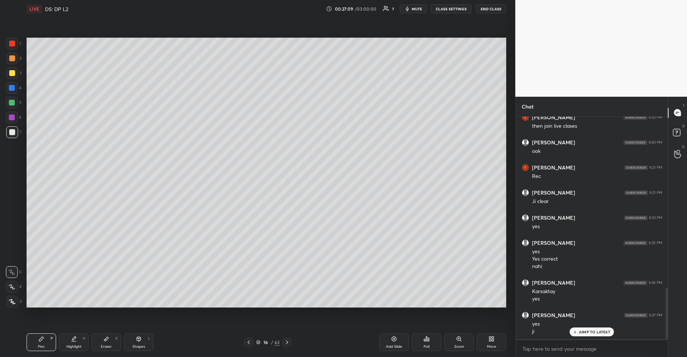
click at [585, 329] on p "JUMP TO LATEST" at bounding box center [594, 331] width 32 height 4
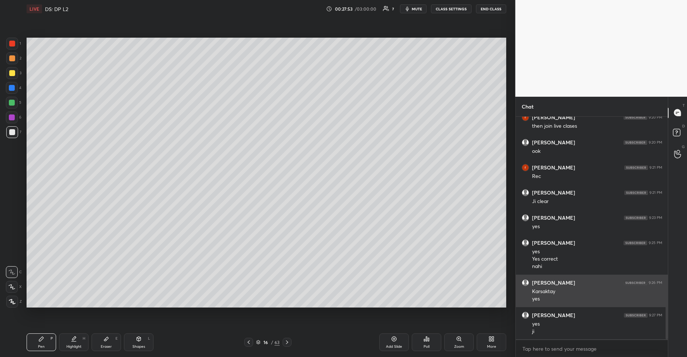
scroll to position [753, 0]
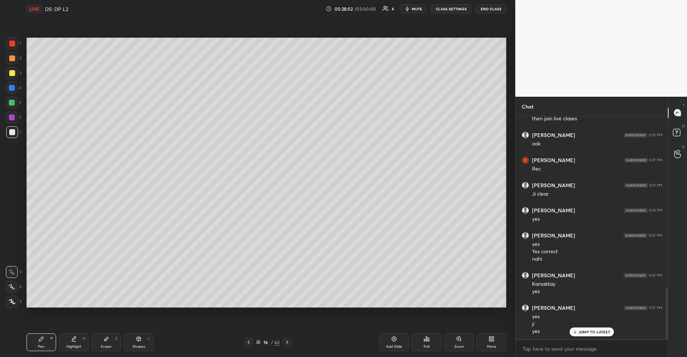
drag, startPoint x: 578, startPoint y: 328, endPoint x: 517, endPoint y: 302, distance: 66.2
click at [578, 328] on div "JUMP TO LATEST" at bounding box center [591, 331] width 44 height 9
drag, startPoint x: 10, startPoint y: 40, endPoint x: 19, endPoint y: 55, distance: 17.1
click at [10, 40] on div at bounding box center [12, 44] width 12 height 12
drag, startPoint x: 13, startPoint y: 103, endPoint x: 18, endPoint y: 106, distance: 6.1
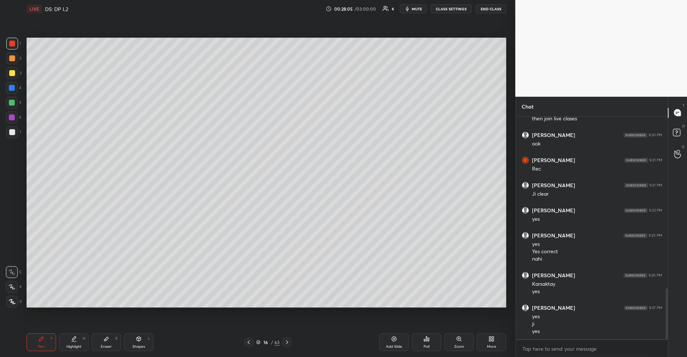
click at [13, 103] on div at bounding box center [12, 103] width 6 height 6
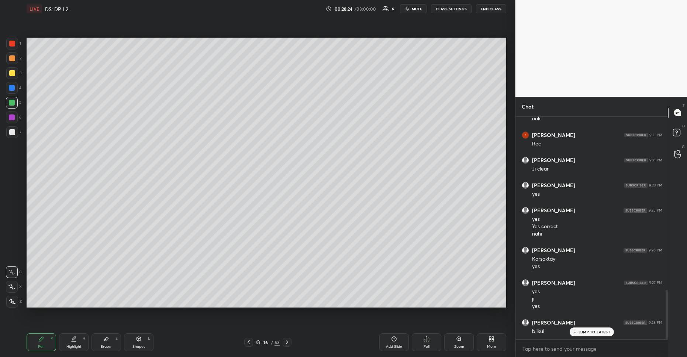
click at [397, 340] on div "Add Slide" at bounding box center [394, 342] width 30 height 18
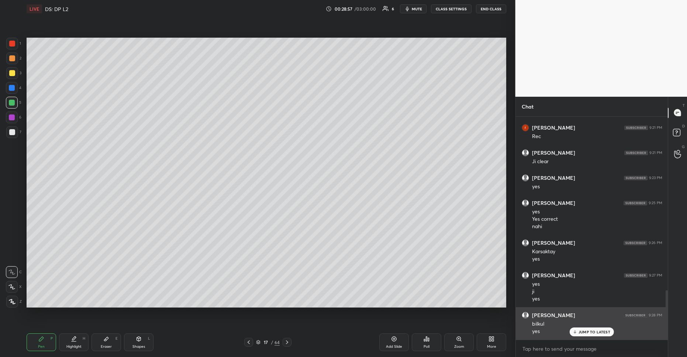
drag, startPoint x: 580, startPoint y: 328, endPoint x: 578, endPoint y: 323, distance: 5.5
click at [580, 328] on div "JUMP TO LATEST" at bounding box center [591, 331] width 44 height 9
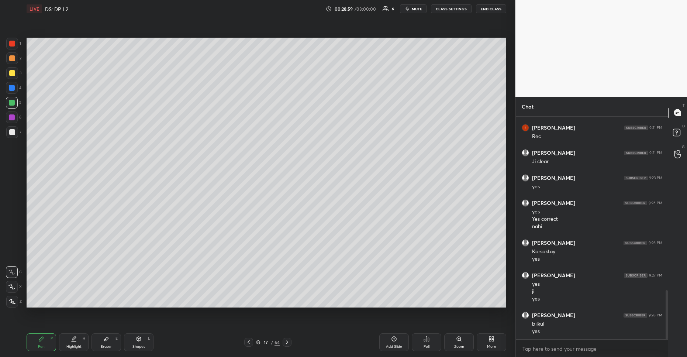
click at [10, 78] on div at bounding box center [12, 73] width 12 height 12
click at [8, 43] on div at bounding box center [12, 44] width 12 height 12
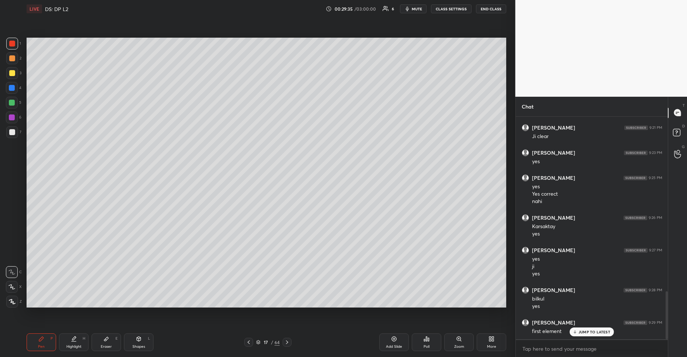
drag, startPoint x: 13, startPoint y: 72, endPoint x: 24, endPoint y: 79, distance: 14.1
click at [13, 72] on div at bounding box center [12, 73] width 6 height 6
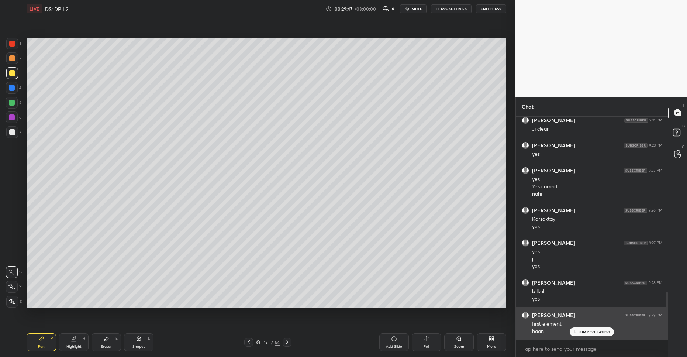
click at [572, 329] on div "JUMP TO LATEST" at bounding box center [591, 331] width 44 height 9
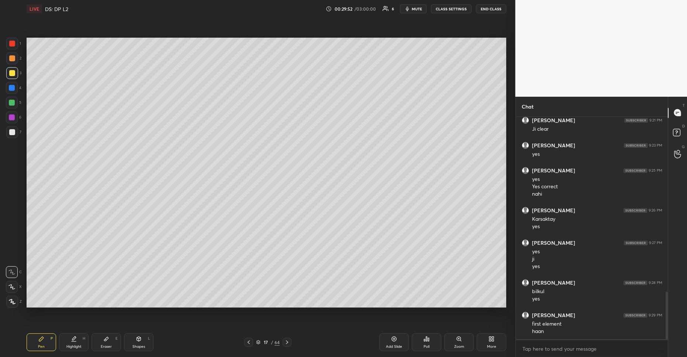
scroll to position [825, 0]
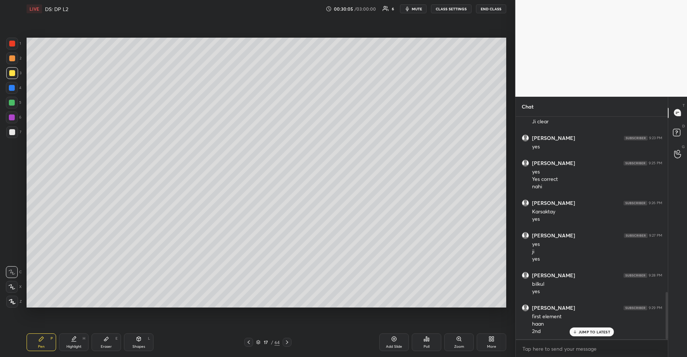
drag, startPoint x: 575, startPoint y: 330, endPoint x: 522, endPoint y: 314, distance: 55.3
click at [575, 330] on icon at bounding box center [574, 331] width 5 height 4
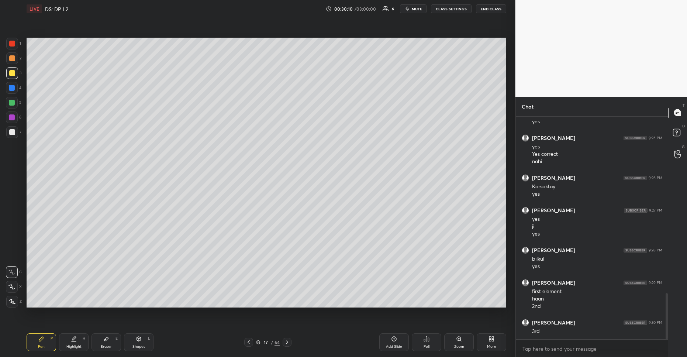
click at [13, 119] on div at bounding box center [12, 117] width 6 height 6
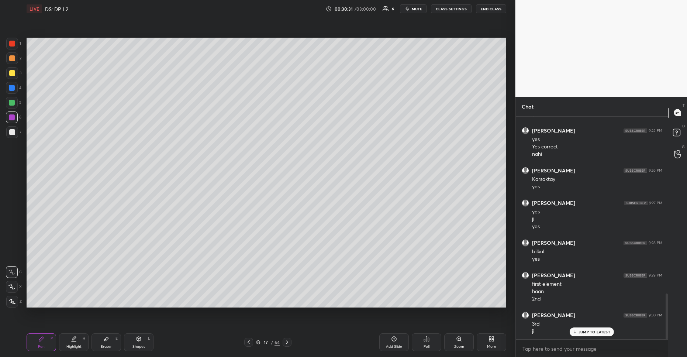
click at [392, 339] on icon at bounding box center [394, 339] width 6 height 6
drag, startPoint x: 11, startPoint y: 70, endPoint x: 17, endPoint y: 77, distance: 8.9
click at [13, 71] on div at bounding box center [12, 73] width 6 height 6
drag, startPoint x: 9, startPoint y: 42, endPoint x: 22, endPoint y: 51, distance: 16.3
click at [9, 42] on div at bounding box center [12, 44] width 12 height 12
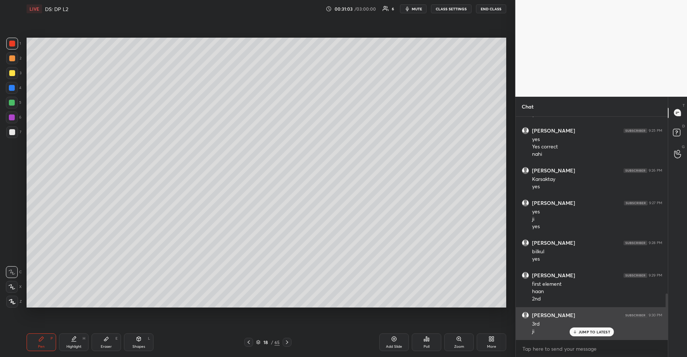
click at [582, 332] on p "JUMP TO LATEST" at bounding box center [594, 331] width 32 height 4
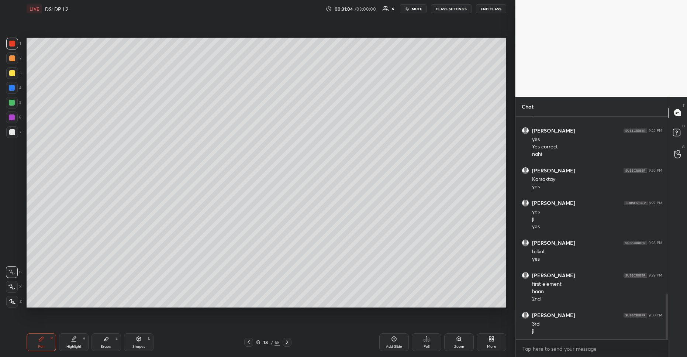
click at [13, 73] on div at bounding box center [12, 73] width 6 height 6
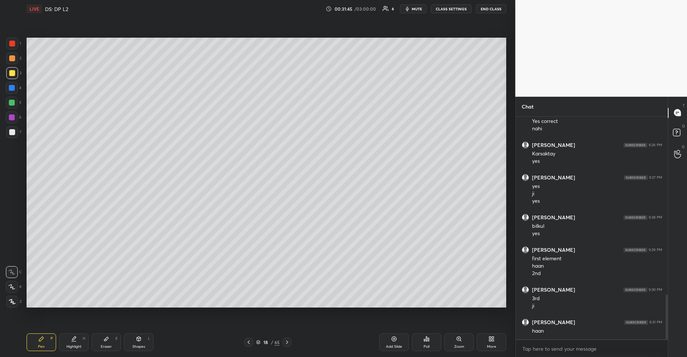
drag, startPoint x: 13, startPoint y: 105, endPoint x: 12, endPoint y: 111, distance: 6.6
click at [13, 105] on div at bounding box center [12, 103] width 6 height 6
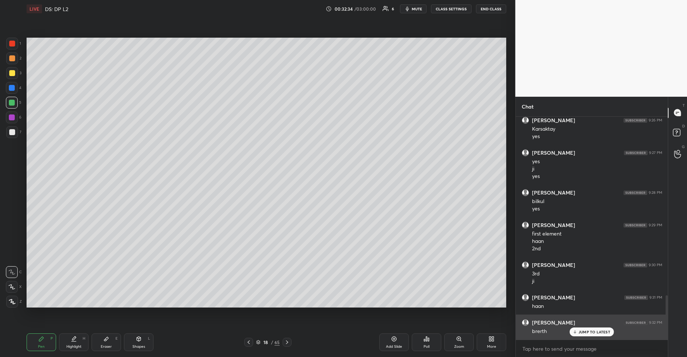
click at [581, 329] on div "JUMP TO LATEST" at bounding box center [591, 331] width 44 height 9
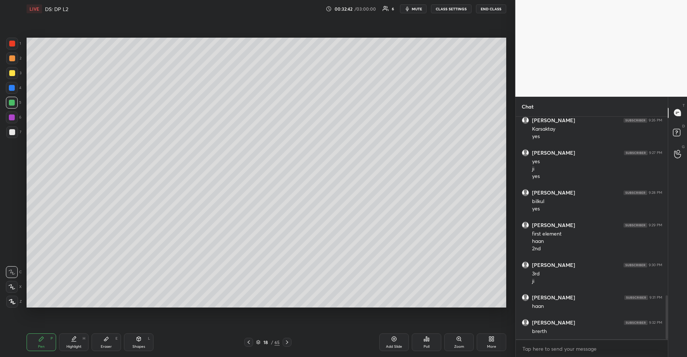
click at [489, 341] on div "More" at bounding box center [491, 342] width 30 height 18
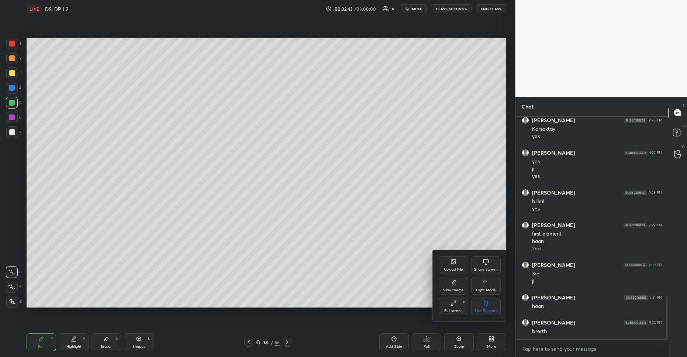
click at [482, 264] on div "Share Screen" at bounding box center [486, 265] width 30 height 18
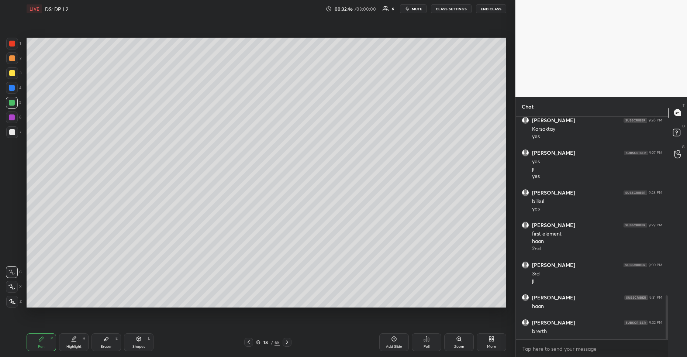
click at [429, 350] on div "Poll" at bounding box center [427, 342] width 30 height 18
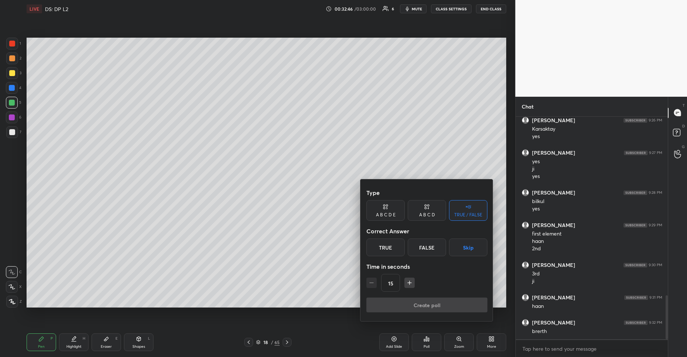
click at [425, 255] on div "False" at bounding box center [426, 247] width 38 height 18
click at [419, 305] on button "Create poll" at bounding box center [426, 304] width 121 height 15
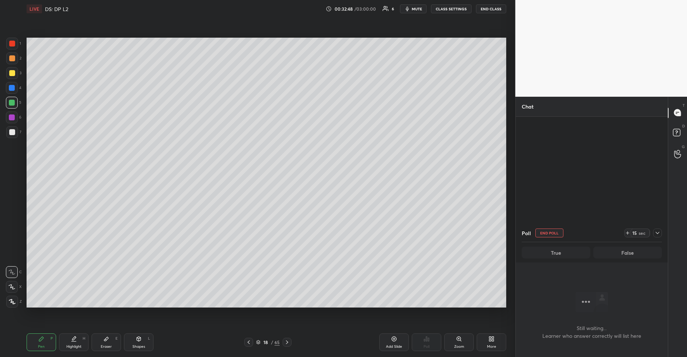
scroll to position [827, 0]
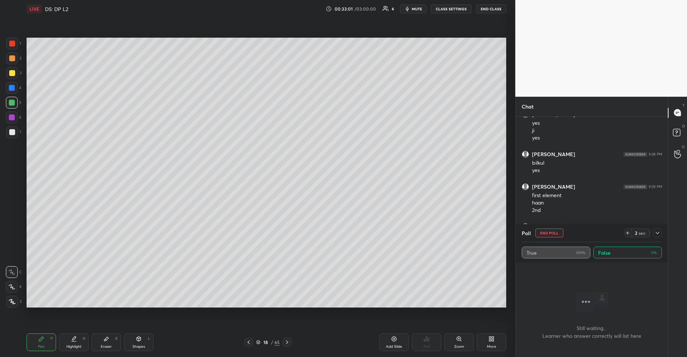
click at [545, 229] on button "END POLL" at bounding box center [549, 232] width 28 height 9
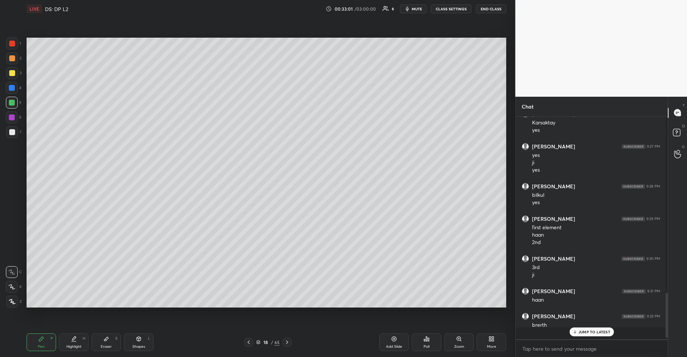
scroll to position [2, 3]
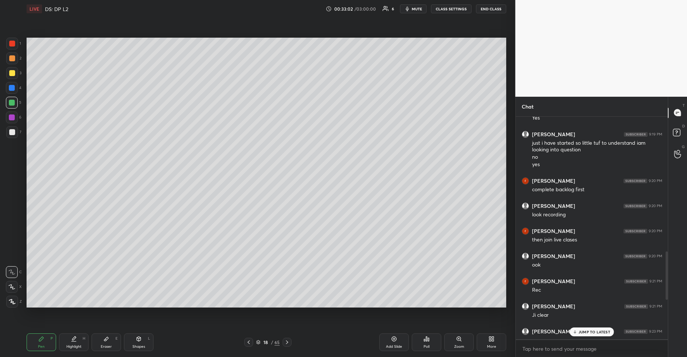
click at [580, 332] on p "JUMP TO LATEST" at bounding box center [594, 331] width 32 height 4
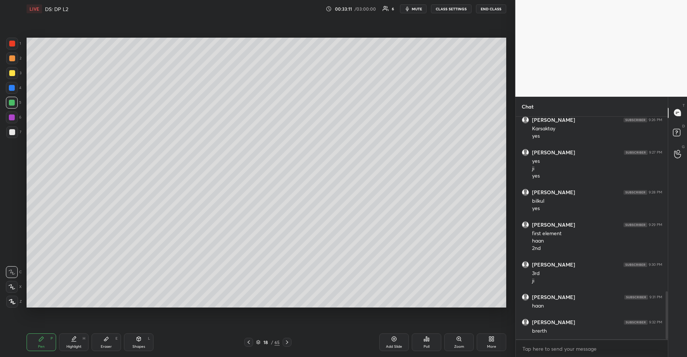
click at [425, 340] on icon at bounding box center [426, 339] width 6 height 6
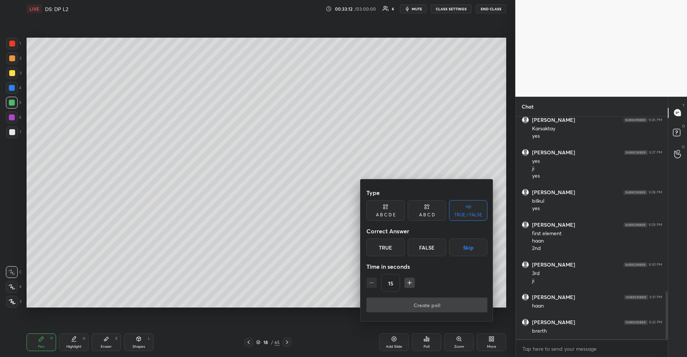
click at [425, 340] on div at bounding box center [343, 178] width 687 height 357
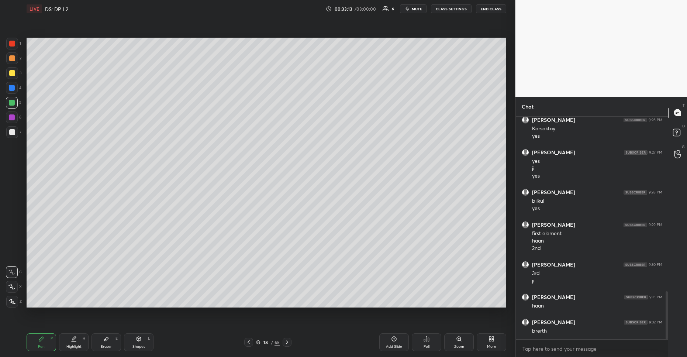
click at [425, 340] on icon at bounding box center [426, 339] width 6 height 6
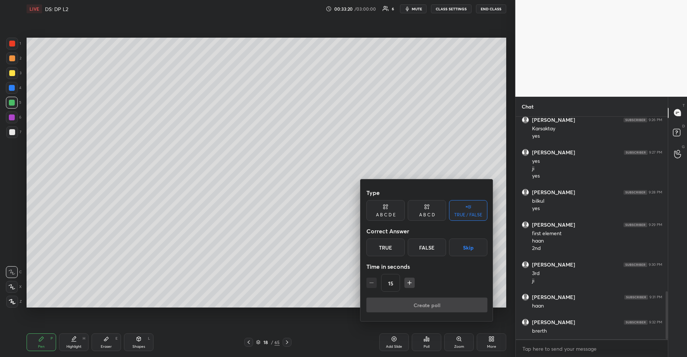
click at [430, 247] on div "False" at bounding box center [426, 247] width 38 height 18
click at [339, 292] on div at bounding box center [343, 178] width 687 height 357
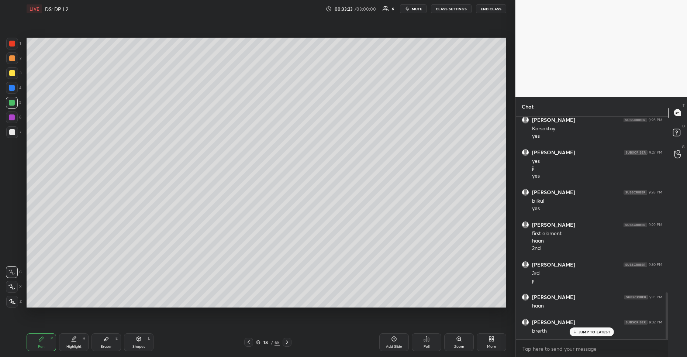
scroll to position [834, 0]
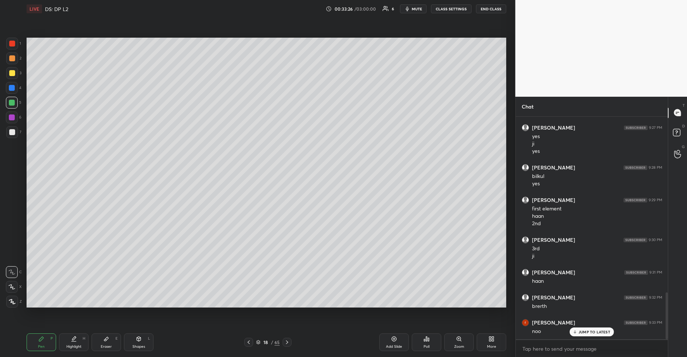
click at [492, 341] on icon at bounding box center [493, 340] width 2 height 2
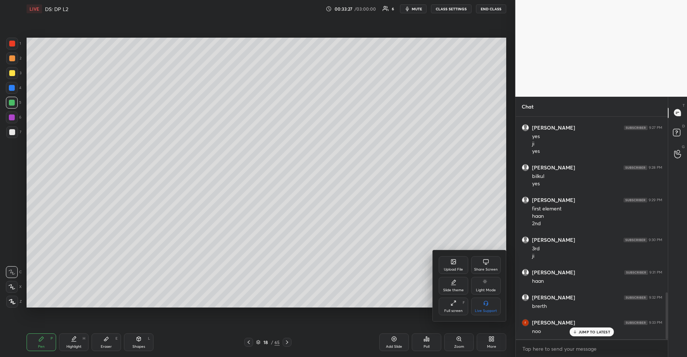
click at [485, 258] on icon at bounding box center [486, 261] width 6 height 6
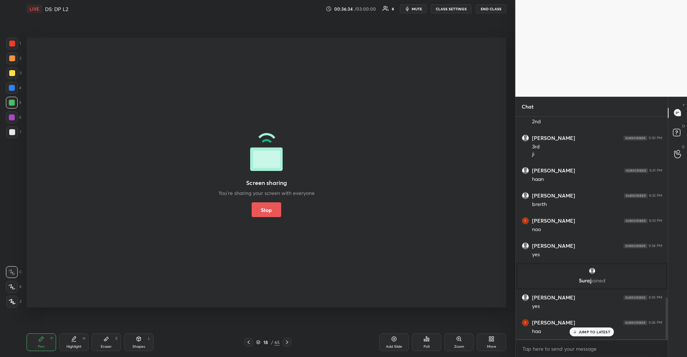
scroll to position [961, 0]
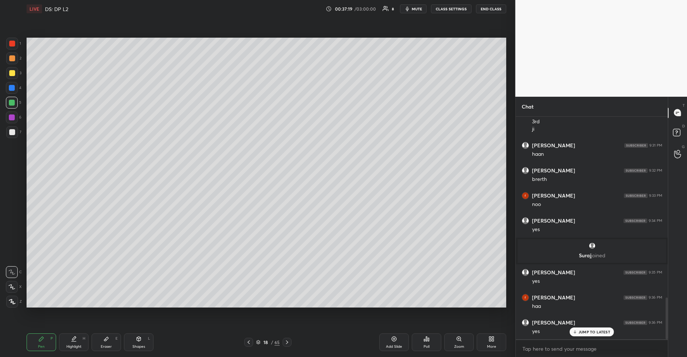
click at [571, 333] on div "JUMP TO LATEST" at bounding box center [591, 331] width 44 height 9
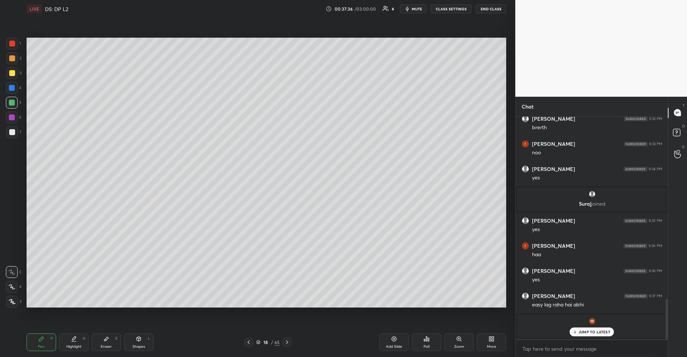
scroll to position [915, 0]
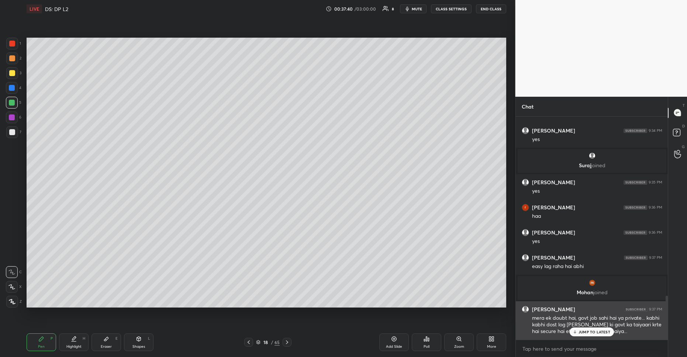
click at [597, 338] on div "[PERSON_NAME] 9:37 PM mera ek doubt hai, govt job sahi hai ya private... kabhi …" at bounding box center [592, 320] width 152 height 38
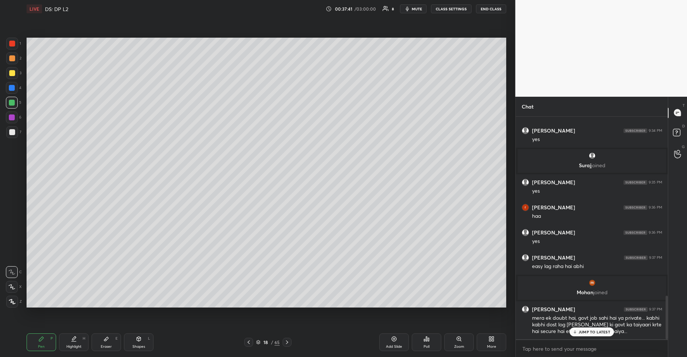
click at [592, 332] on p "JUMP TO LATEST" at bounding box center [594, 331] width 32 height 4
click at [430, 342] on div "Poll" at bounding box center [427, 342] width 30 height 18
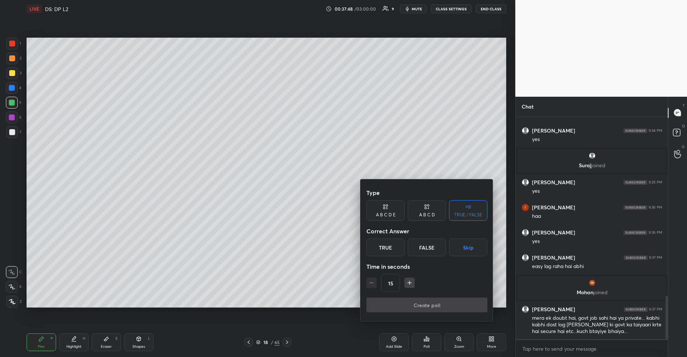
click at [421, 247] on div "False" at bounding box center [426, 247] width 38 height 18
click at [406, 301] on button "Create poll" at bounding box center [426, 304] width 121 height 15
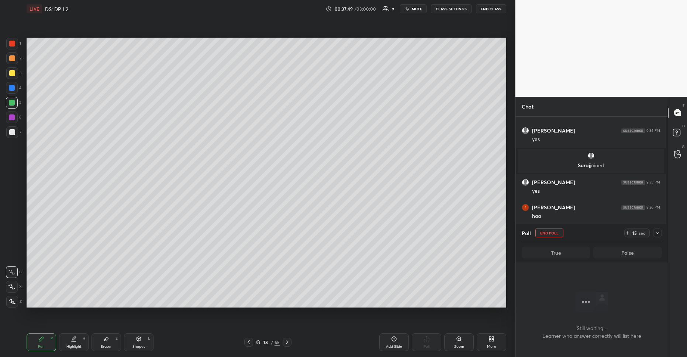
scroll to position [2, 3]
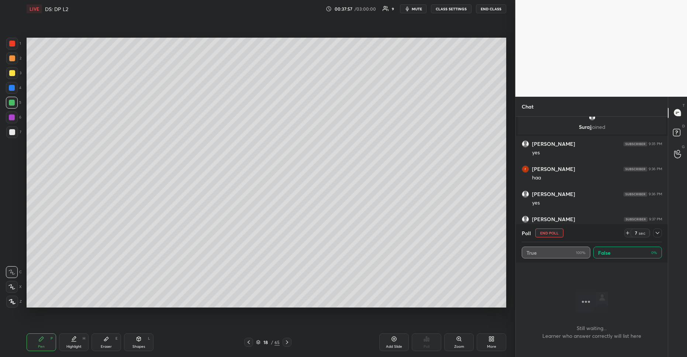
click at [554, 233] on button "END POLL" at bounding box center [549, 232] width 28 height 9
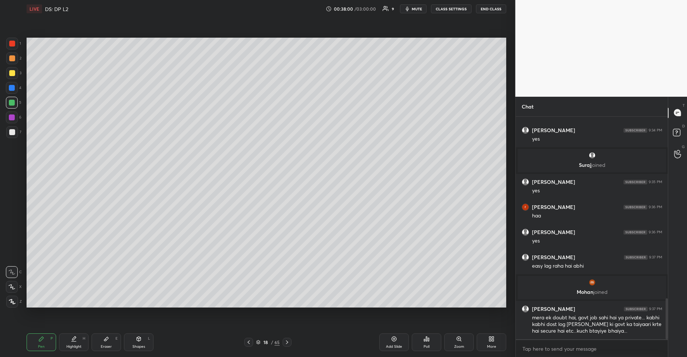
click at [493, 343] on div "More" at bounding box center [491, 342] width 30 height 18
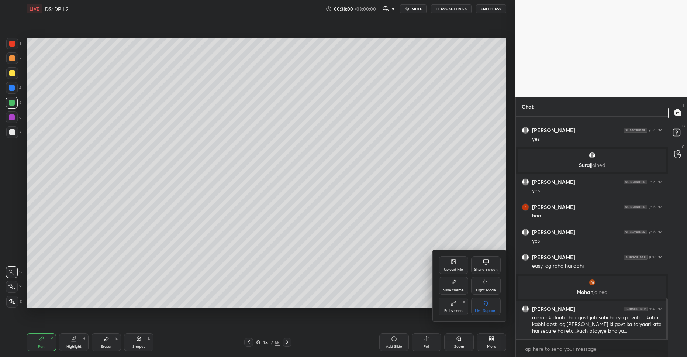
click at [483, 269] on div "Share Screen" at bounding box center [486, 269] width 24 height 4
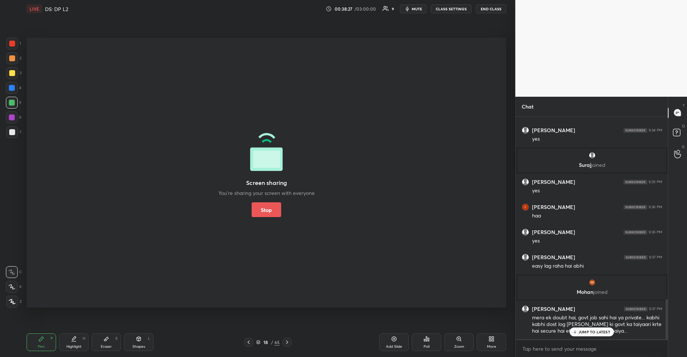
scroll to position [1009, 0]
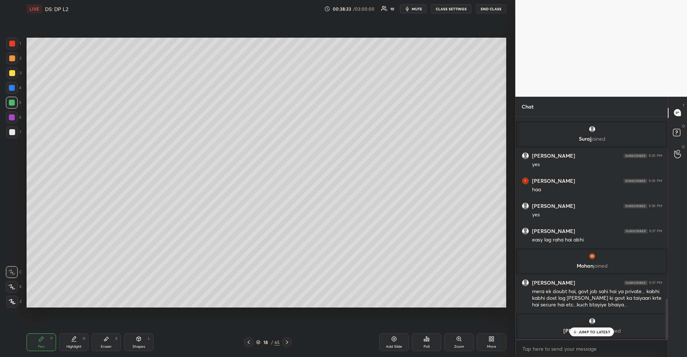
click at [580, 332] on p "JUMP TO LATEST" at bounding box center [594, 331] width 32 height 4
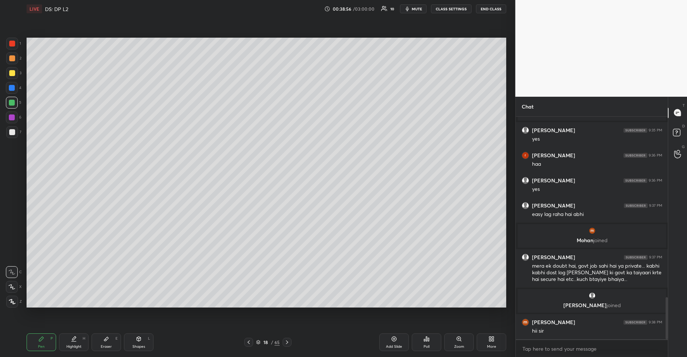
scroll to position [978, 0]
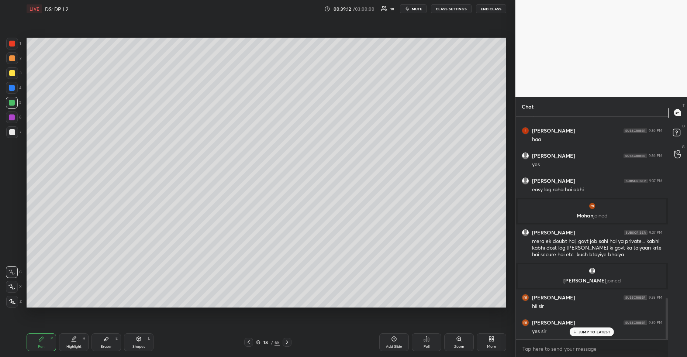
click at [579, 333] on p "JUMP TO LATEST" at bounding box center [594, 331] width 32 height 4
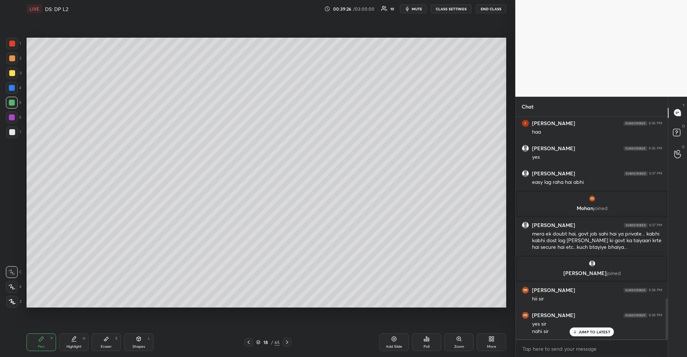
click at [594, 329] on p "JUMP TO LATEST" at bounding box center [594, 331] width 32 height 4
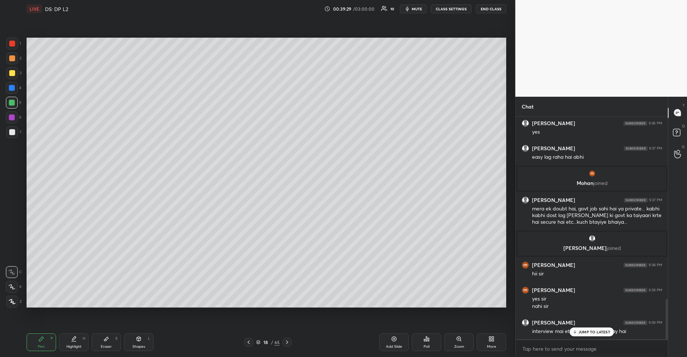
click at [592, 334] on div "JUMP TO LATEST" at bounding box center [591, 331] width 44 height 9
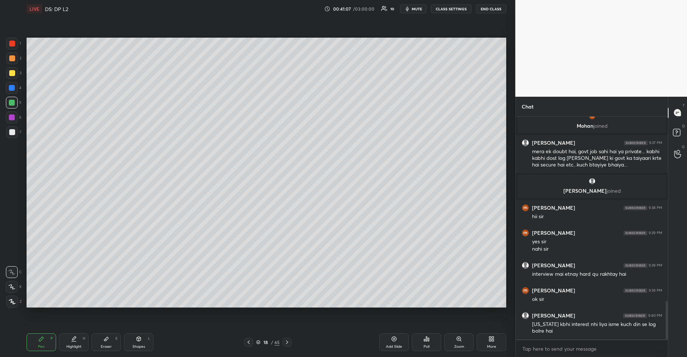
scroll to position [1092, 0]
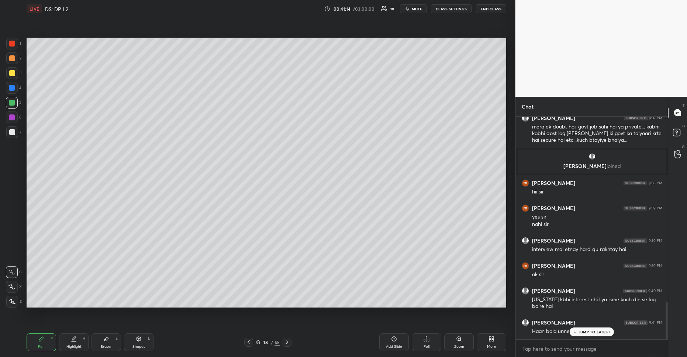
click at [591, 329] on p "JUMP TO LATEST" at bounding box center [594, 331] width 32 height 4
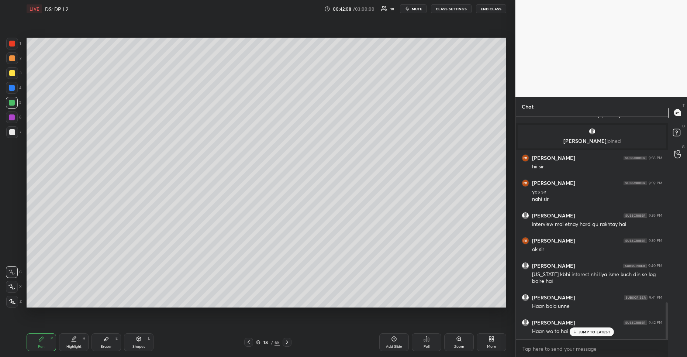
click at [576, 332] on icon at bounding box center [574, 331] width 5 height 4
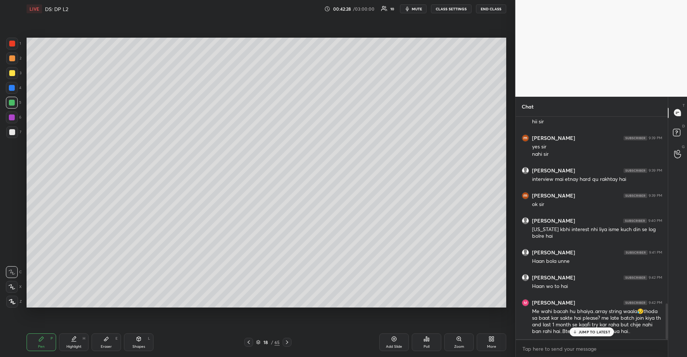
scroll to position [1187, 0]
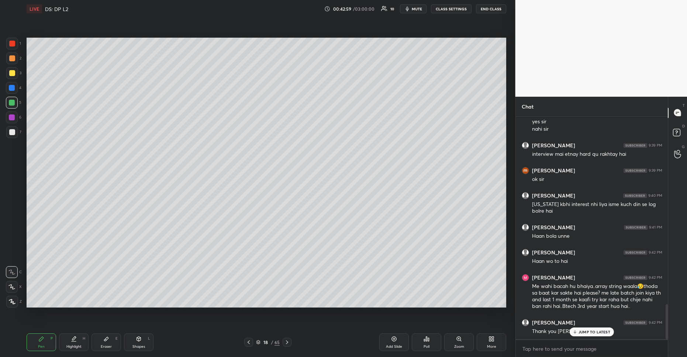
click at [588, 331] on p "JUMP TO LATEST" at bounding box center [594, 331] width 32 height 4
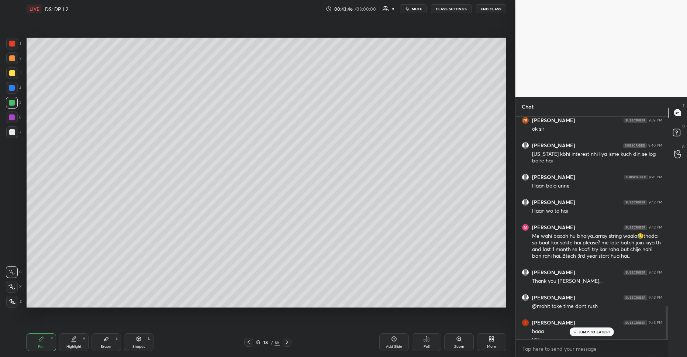
scroll to position [1245, 0]
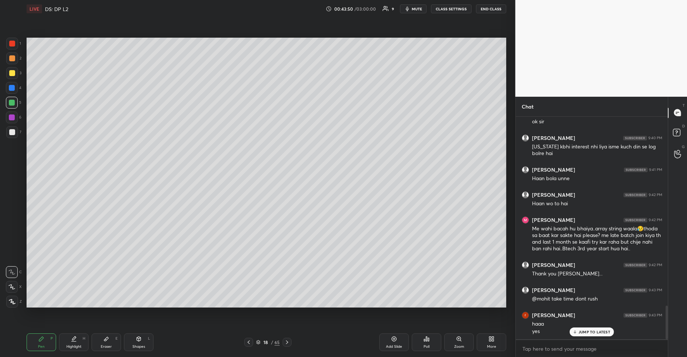
click at [586, 330] on p "JUMP TO LATEST" at bounding box center [594, 331] width 32 height 4
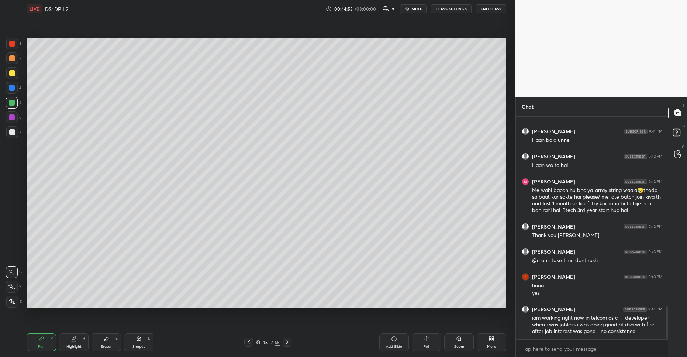
scroll to position [1308, 0]
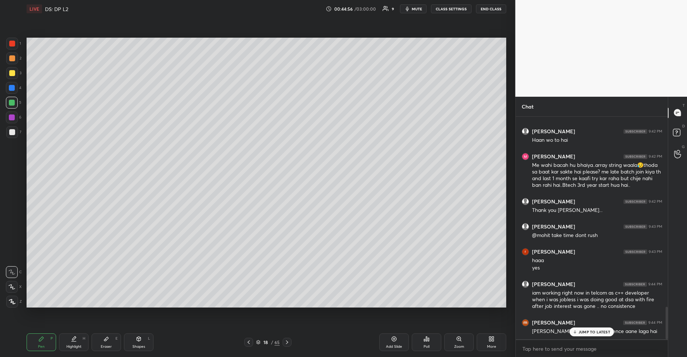
click at [586, 333] on p "JUMP TO LATEST" at bounding box center [594, 331] width 32 height 4
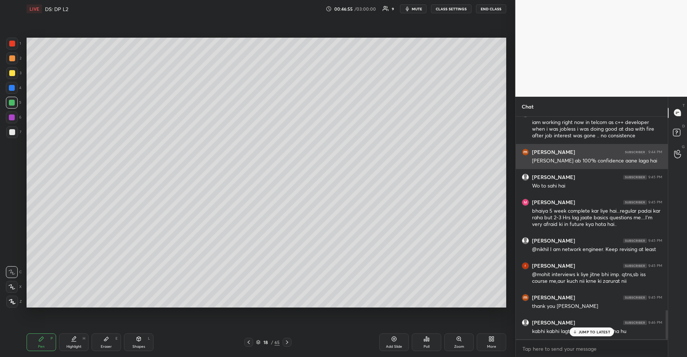
scroll to position [1505, 0]
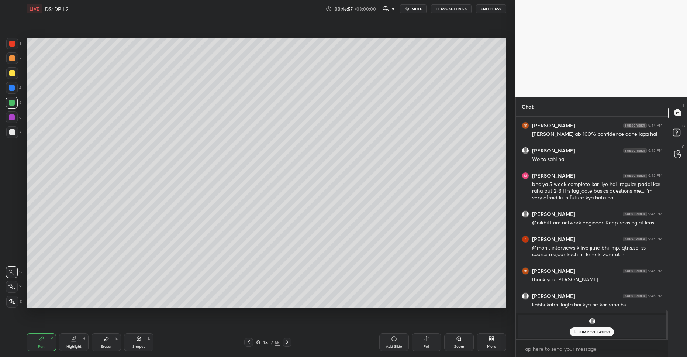
click at [587, 337] on div "[PERSON_NAME] joined" at bounding box center [591, 326] width 149 height 24
click at [591, 331] on p "JUMP TO LATEST" at bounding box center [594, 331] width 32 height 4
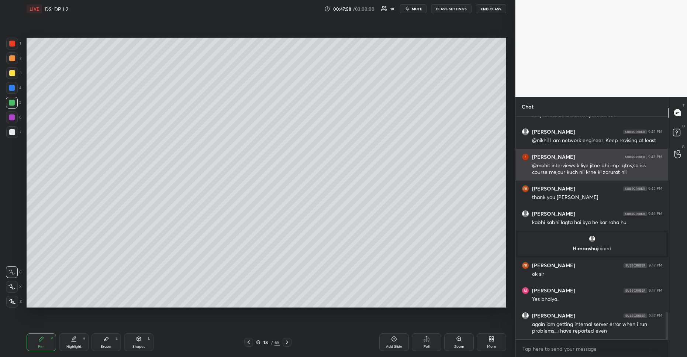
scroll to position [1612, 0]
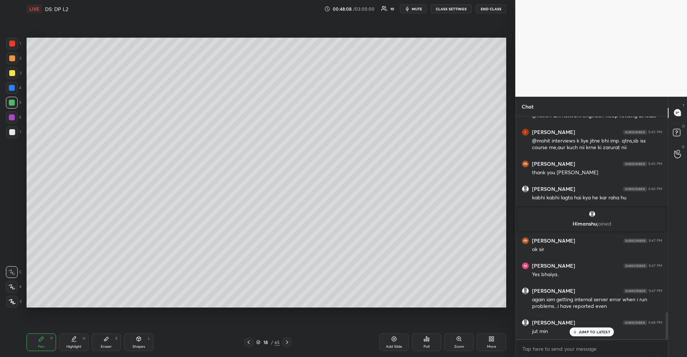
click at [592, 331] on p "JUMP TO LATEST" at bounding box center [594, 331] width 32 height 4
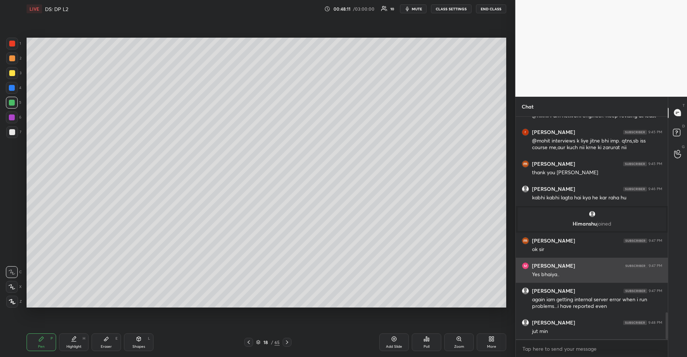
scroll to position [1637, 0]
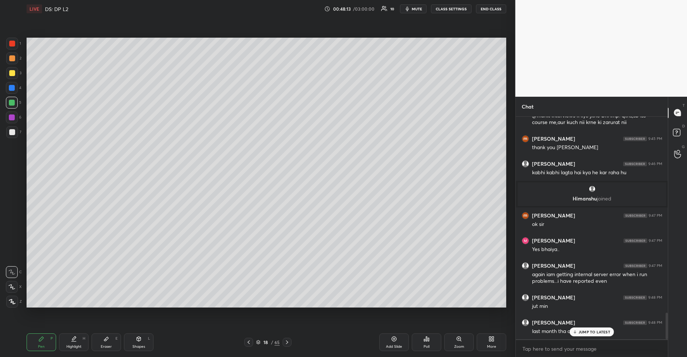
click at [577, 330] on icon at bounding box center [574, 331] width 5 height 4
click at [580, 333] on p "JUMP TO LATEST" at bounding box center [594, 331] width 32 height 4
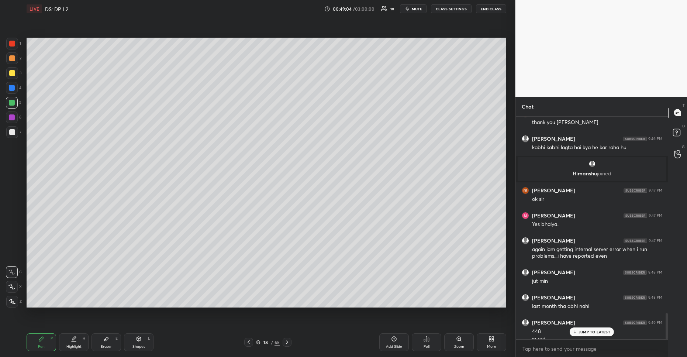
scroll to position [1670, 0]
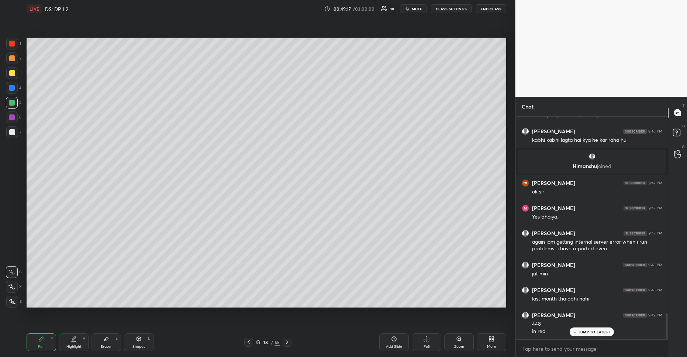
click at [585, 330] on p "JUMP TO LATEST" at bounding box center [594, 331] width 32 height 4
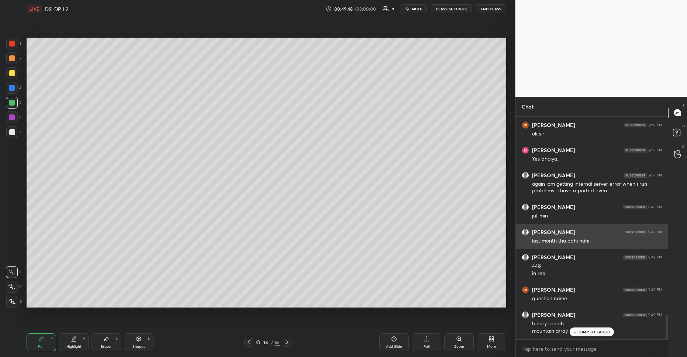
scroll to position [1766, 0]
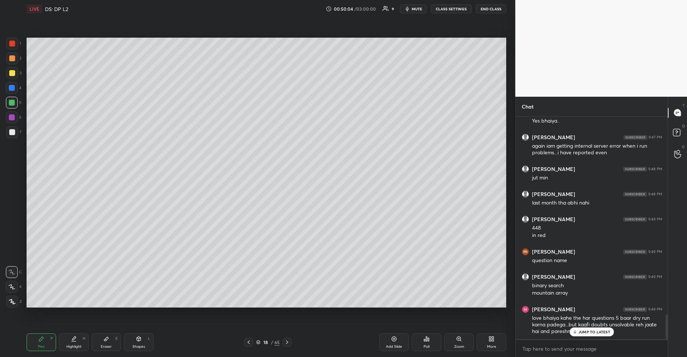
click at [582, 332] on p "JUMP TO LATEST" at bounding box center [594, 331] width 32 height 4
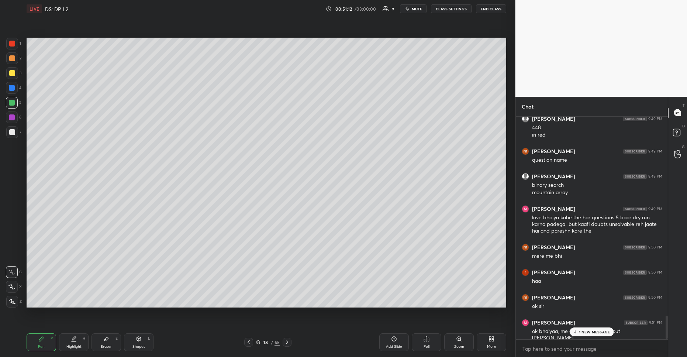
scroll to position [1891, 0]
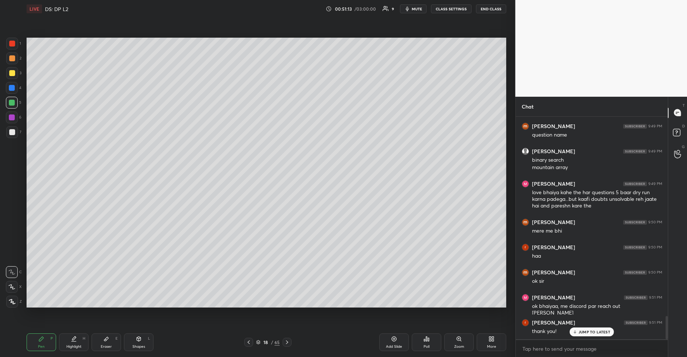
click at [583, 330] on p "JUMP TO LATEST" at bounding box center [594, 331] width 32 height 4
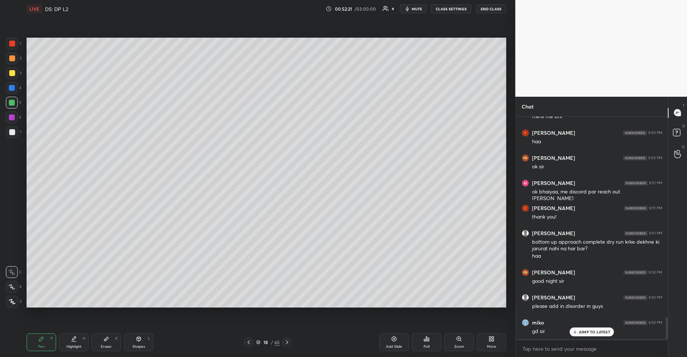
scroll to position [2030, 0]
click at [588, 332] on p "JUMP TO LATEST" at bounding box center [594, 331] width 32 height 4
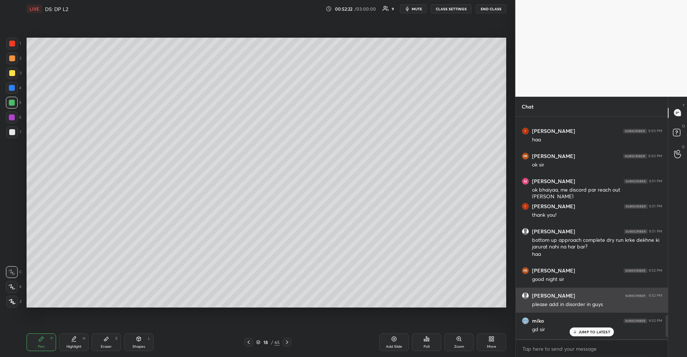
scroll to position [2008, 0]
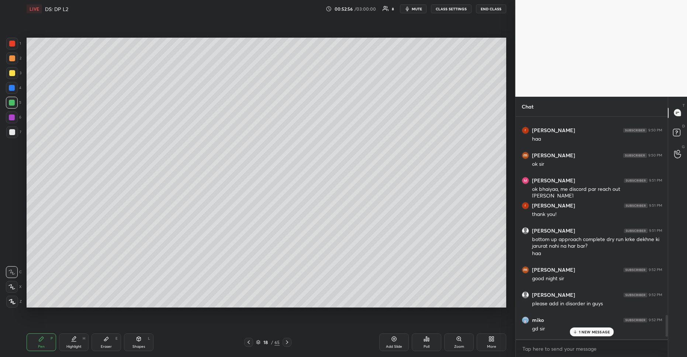
click at [584, 331] on p "1 NEW MESSAGE" at bounding box center [594, 331] width 31 height 4
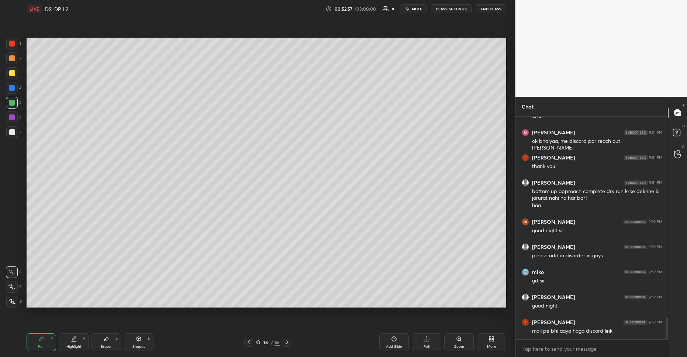
click at [493, 344] on div "More" at bounding box center [491, 346] width 9 height 4
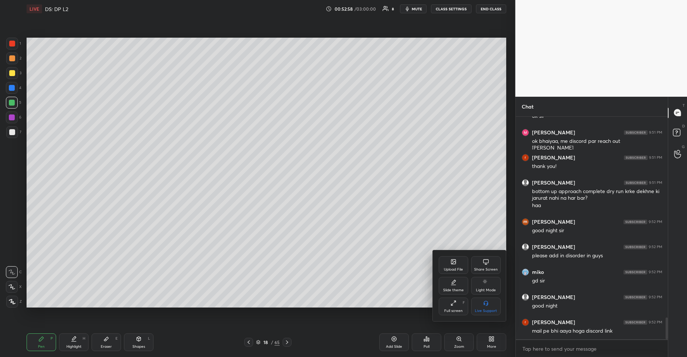
click at [479, 261] on div "Share Screen" at bounding box center [486, 265] width 30 height 18
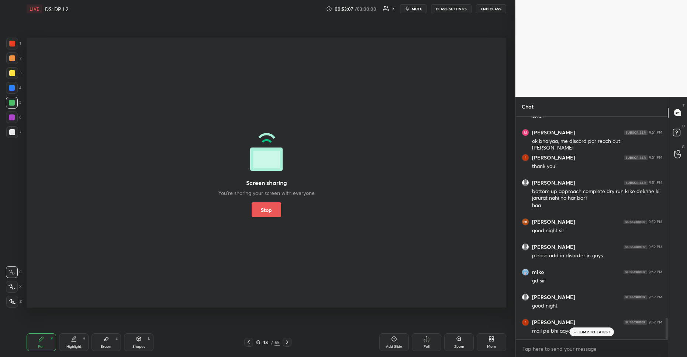
scroll to position [2081, 0]
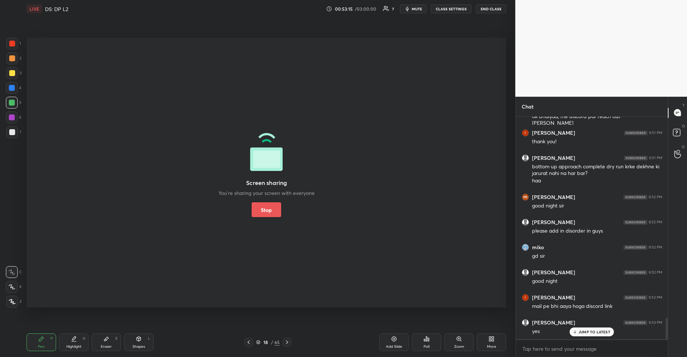
click at [250, 210] on div "Screen sharing You’re sharing your screen with everyone Stop" at bounding box center [266, 172] width 96 height 89
click at [261, 212] on button "Stop" at bounding box center [266, 209] width 30 height 15
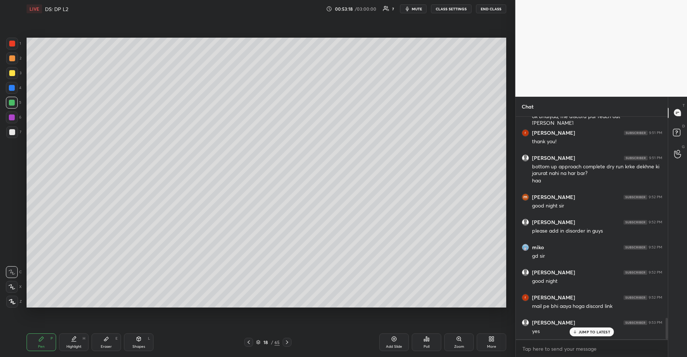
click at [596, 332] on p "JUMP TO LATEST" at bounding box center [594, 331] width 32 height 4
click at [493, 12] on button "END CLASS" at bounding box center [491, 8] width 30 height 9
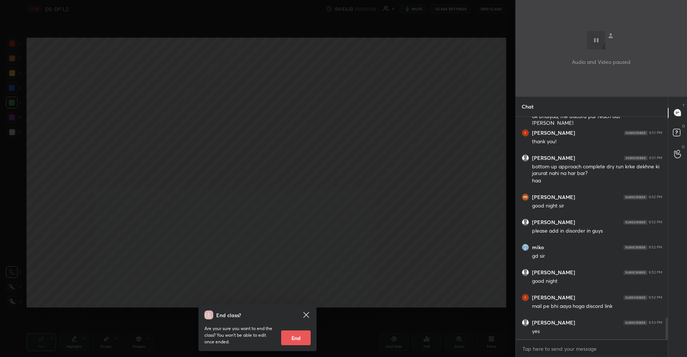
click at [300, 337] on button "End" at bounding box center [296, 337] width 30 height 15
type textarea "x"
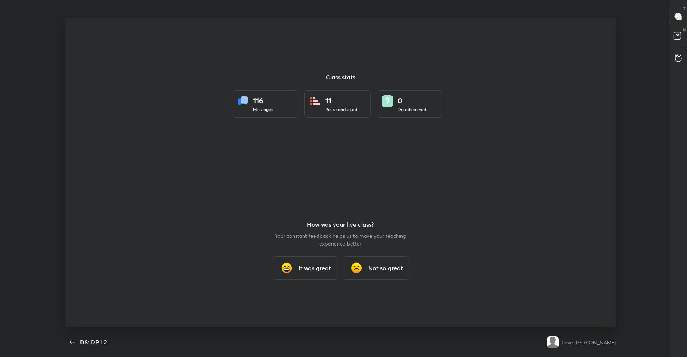
scroll to position [36566, 36220]
